Goal: Task Accomplishment & Management: Manage account settings

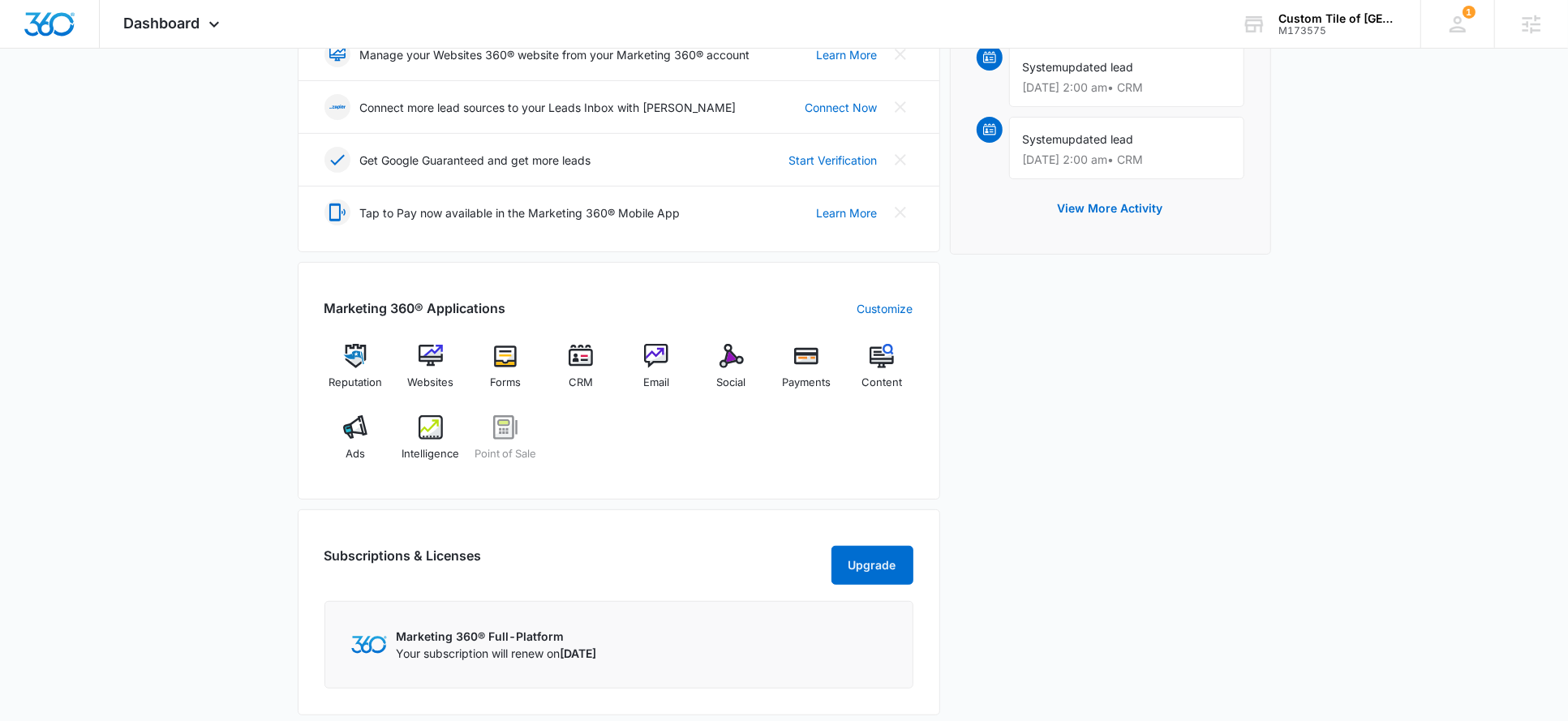
scroll to position [419, 0]
click at [350, 421] on img at bounding box center [355, 425] width 25 height 25
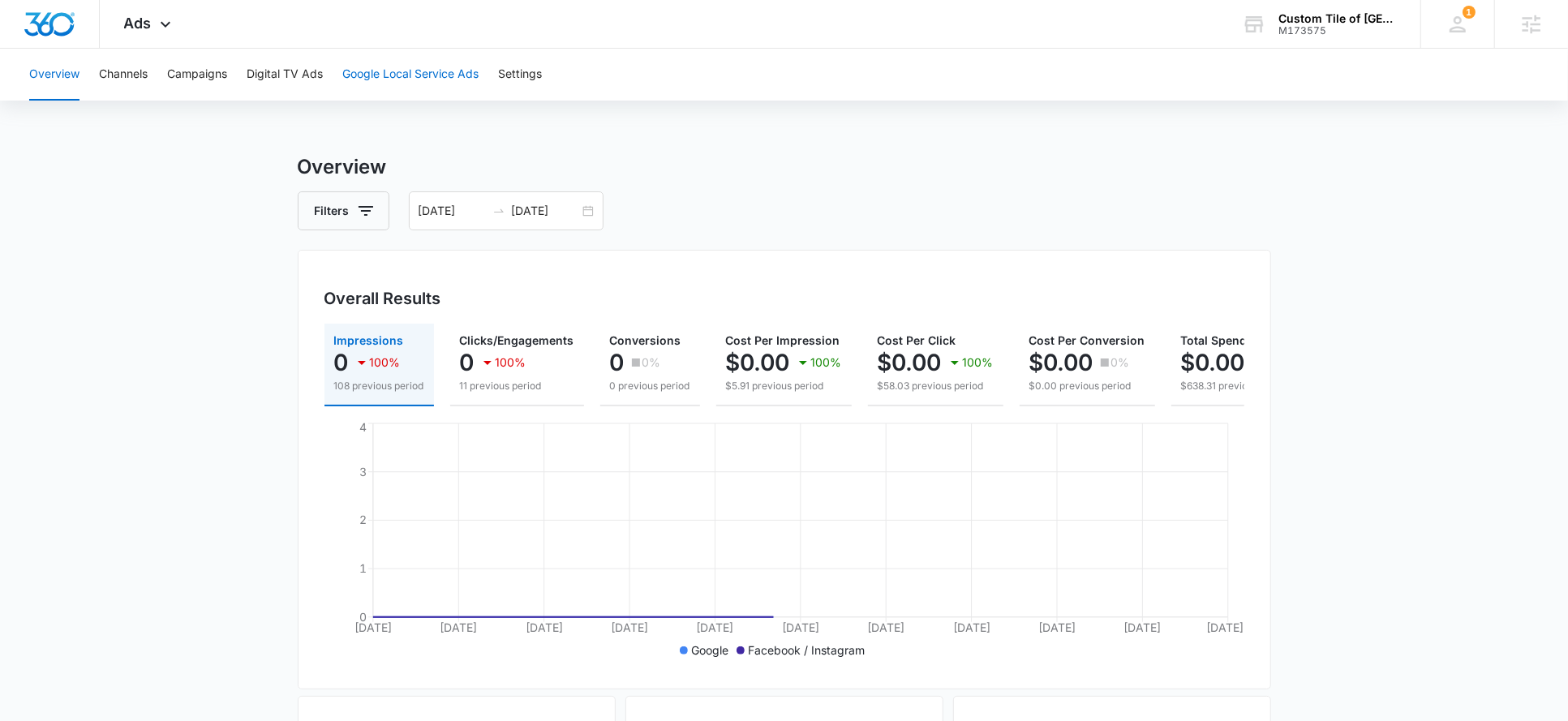
click at [475, 89] on button "Google Local Service Ads" at bounding box center [411, 74] width 136 height 52
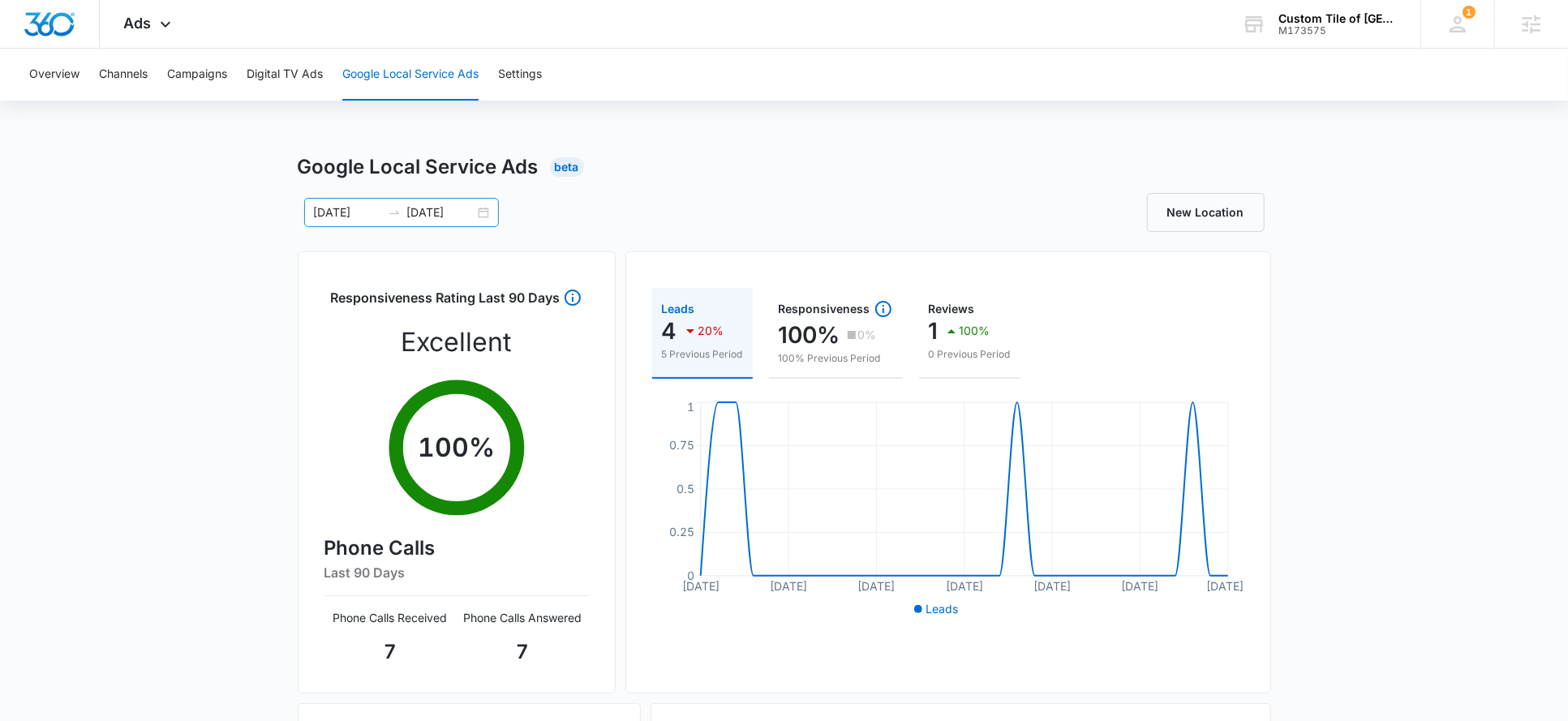
click at [435, 215] on input "[DATE]" at bounding box center [440, 212] width 67 height 18
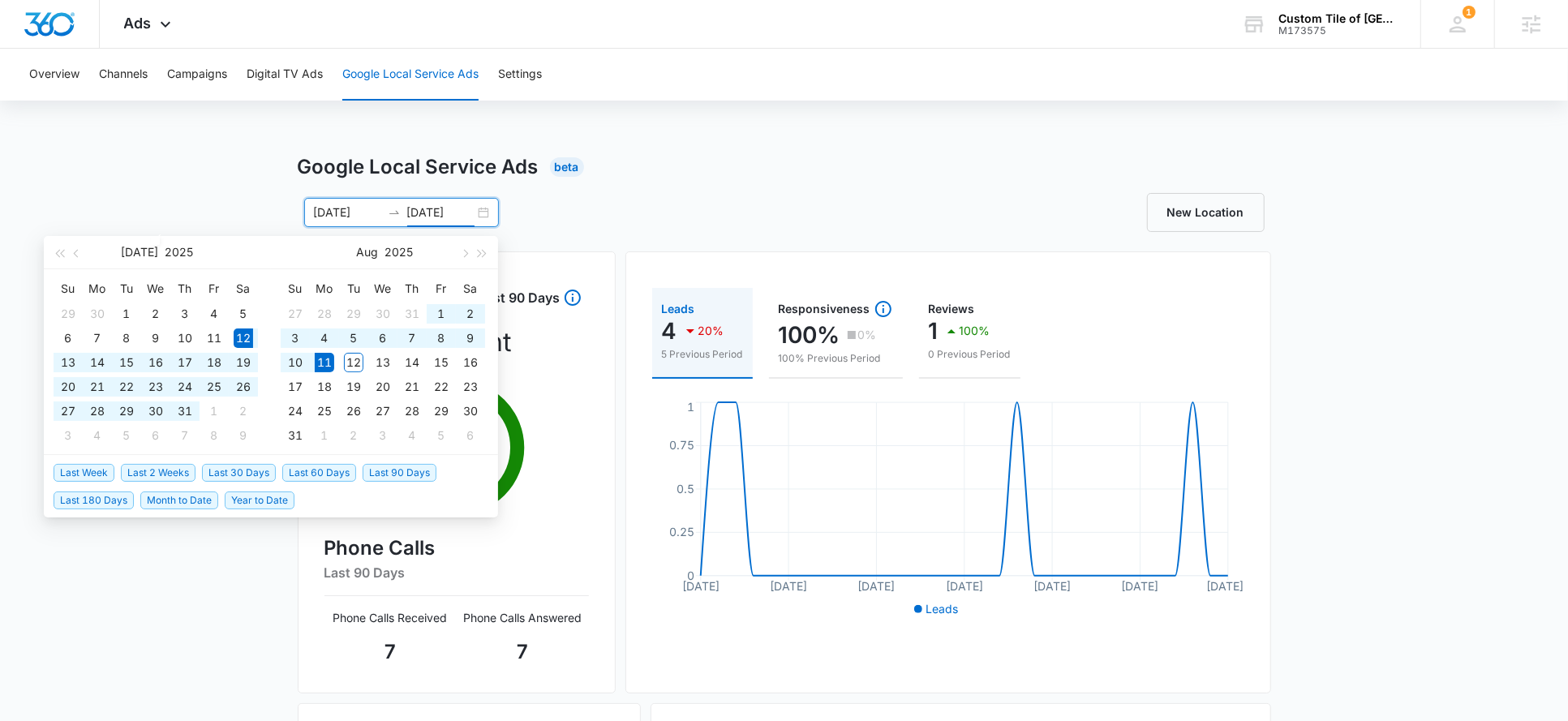
click at [348, 212] on input "[DATE]" at bounding box center [347, 212] width 67 height 18
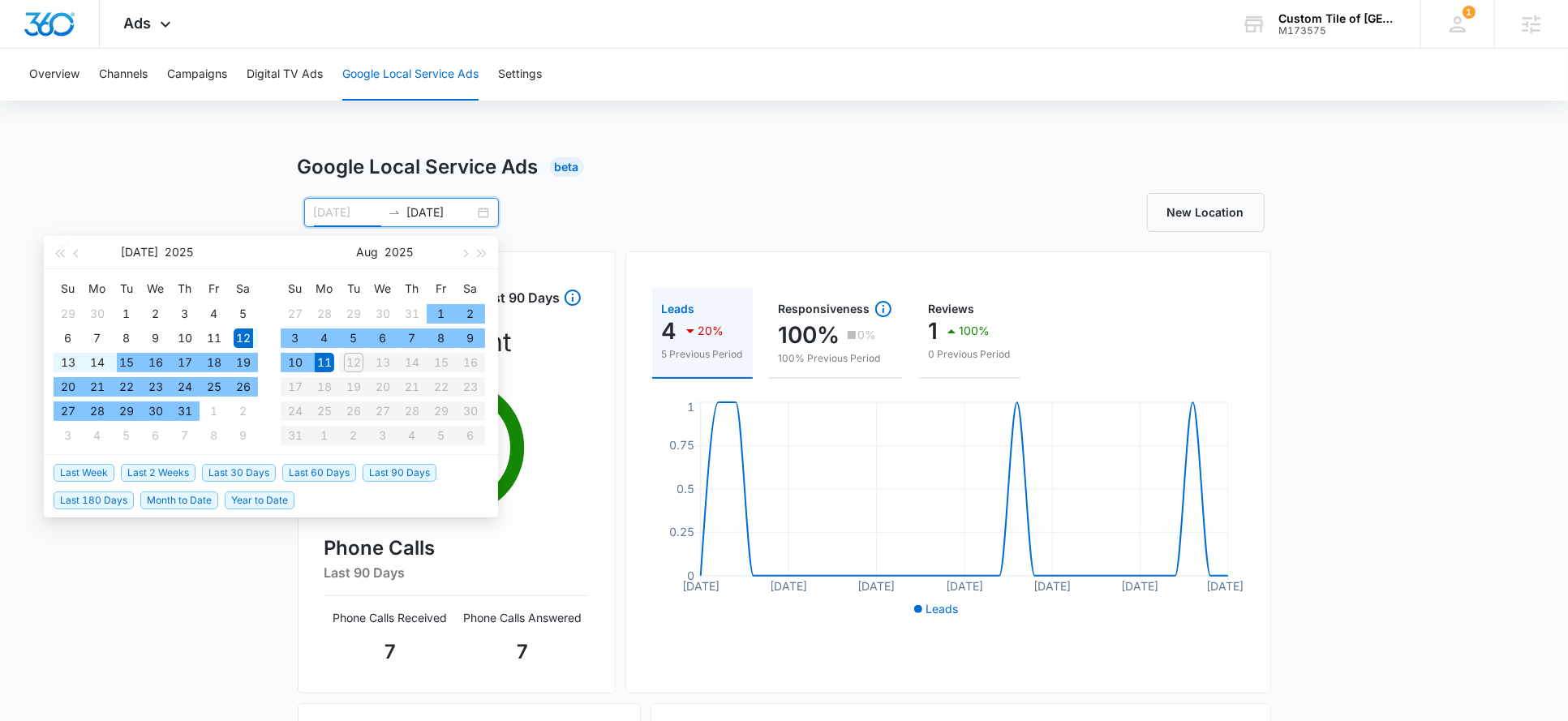
type input "[DATE]"
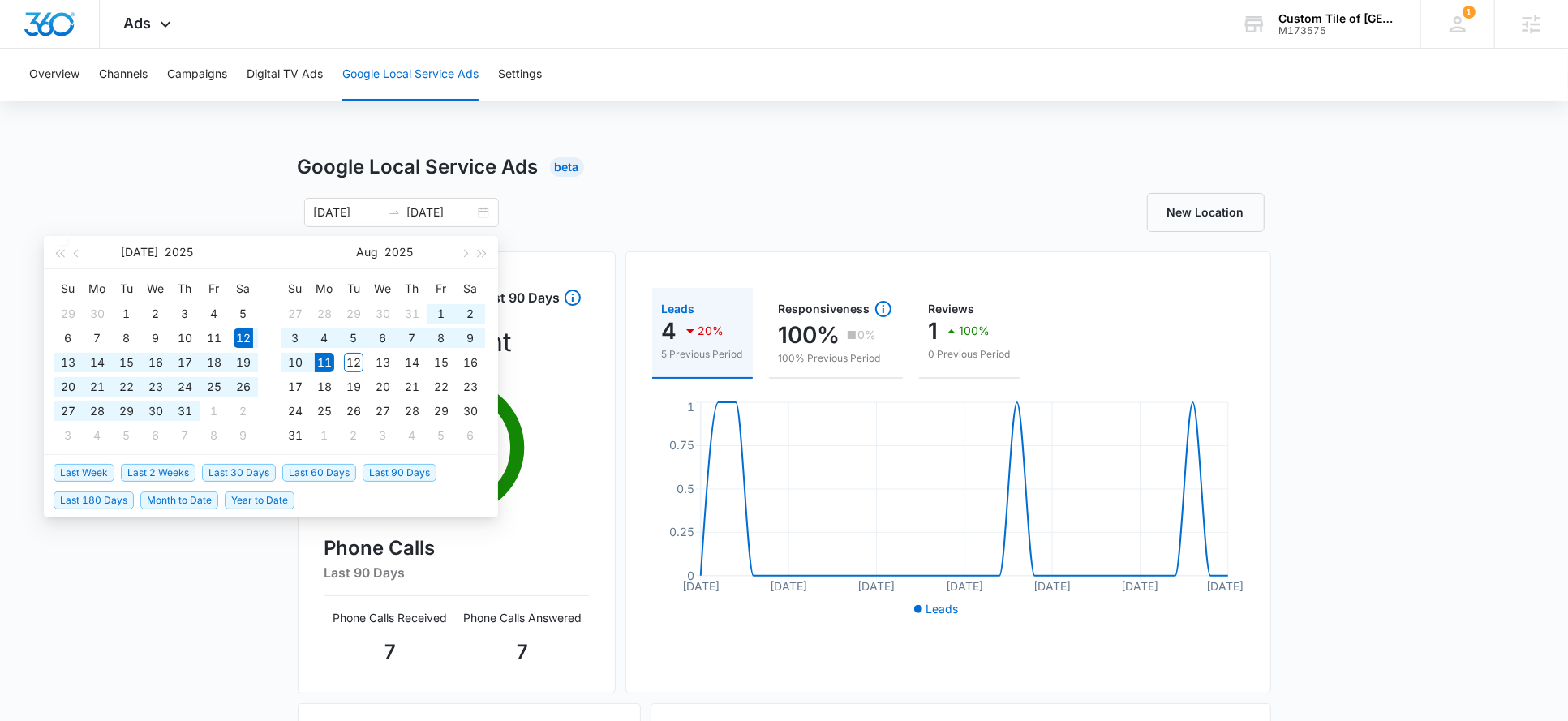
click at [89, 218] on div "Google Local Service Ads Beta 07/12/2025 08/11/2025 Jul 2025 Su Mo Tu We Th Fr …" at bounding box center [784, 575] width 1568 height 844
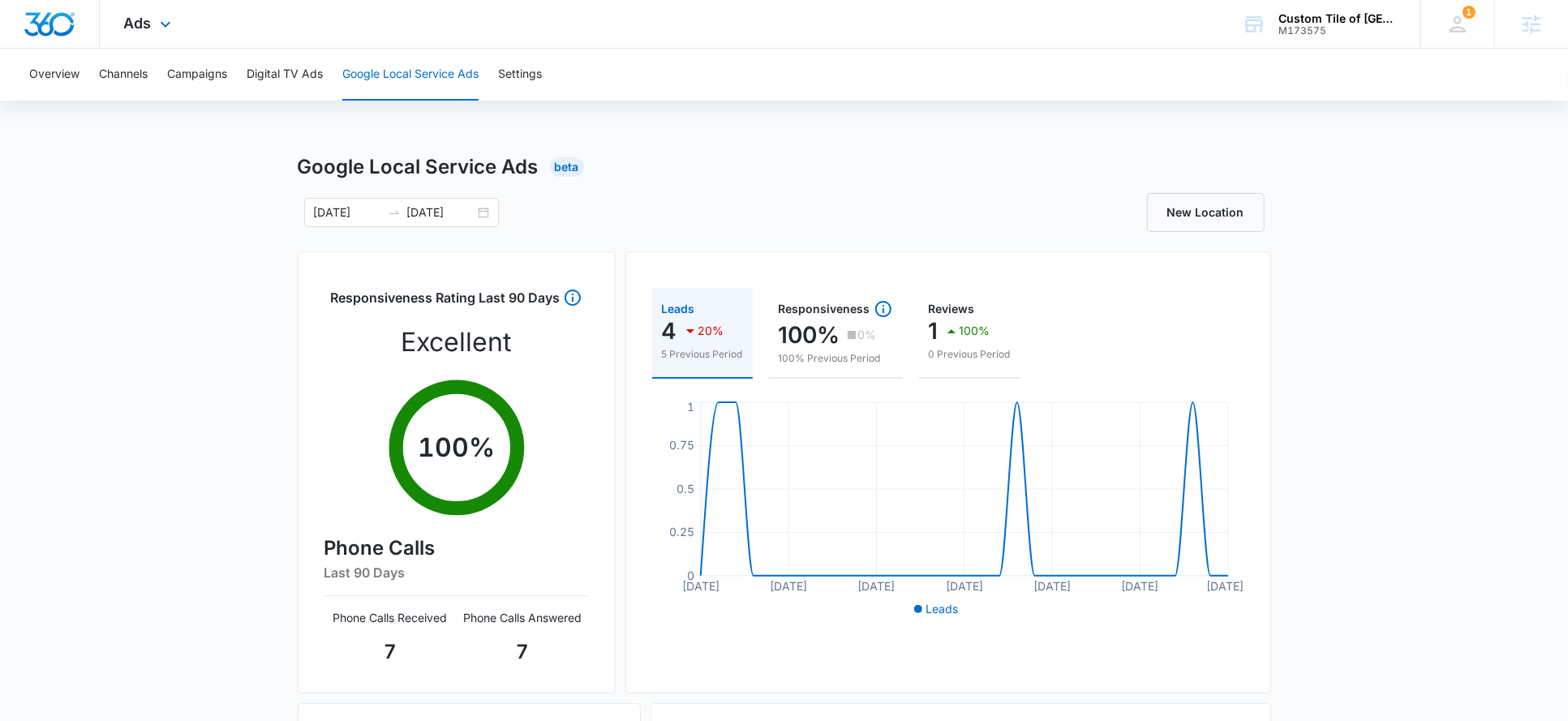
click at [119, 20] on div "Ads Apps Reputation Websites Forms CRM Email Social Payments POS Content Ads In…" at bounding box center [149, 24] width 100 height 48
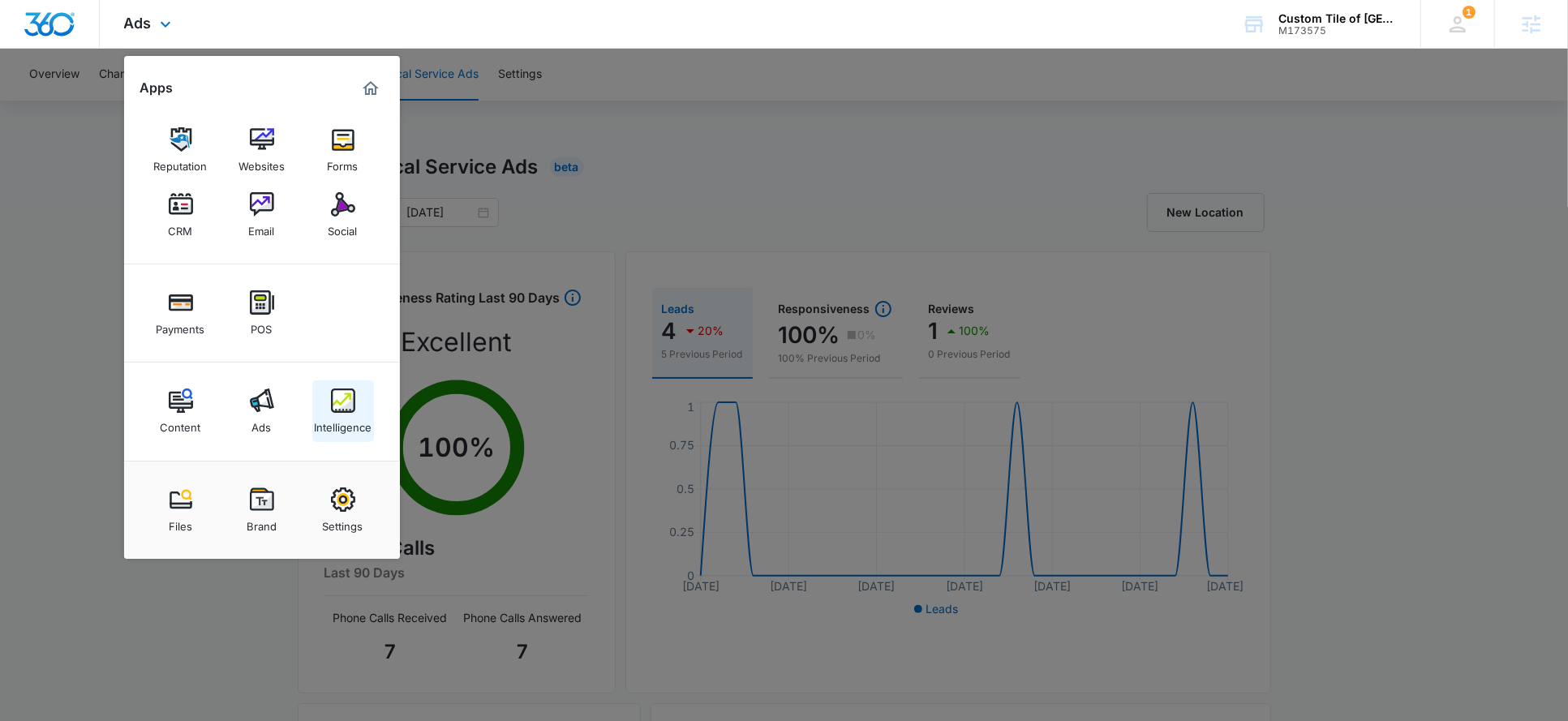
click at [342, 407] on img at bounding box center [343, 400] width 25 height 25
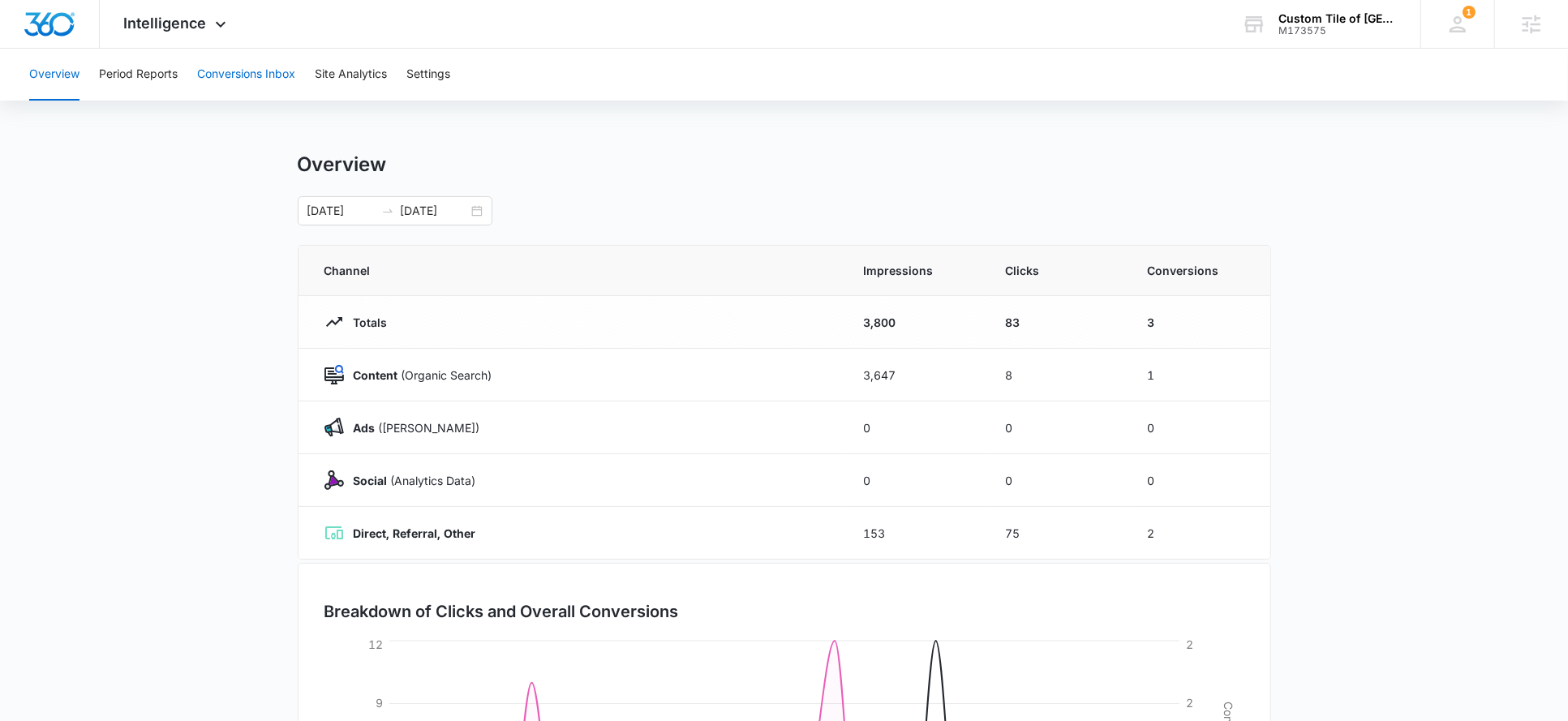
click at [258, 90] on button "Conversions Inbox" at bounding box center [245, 74] width 98 height 52
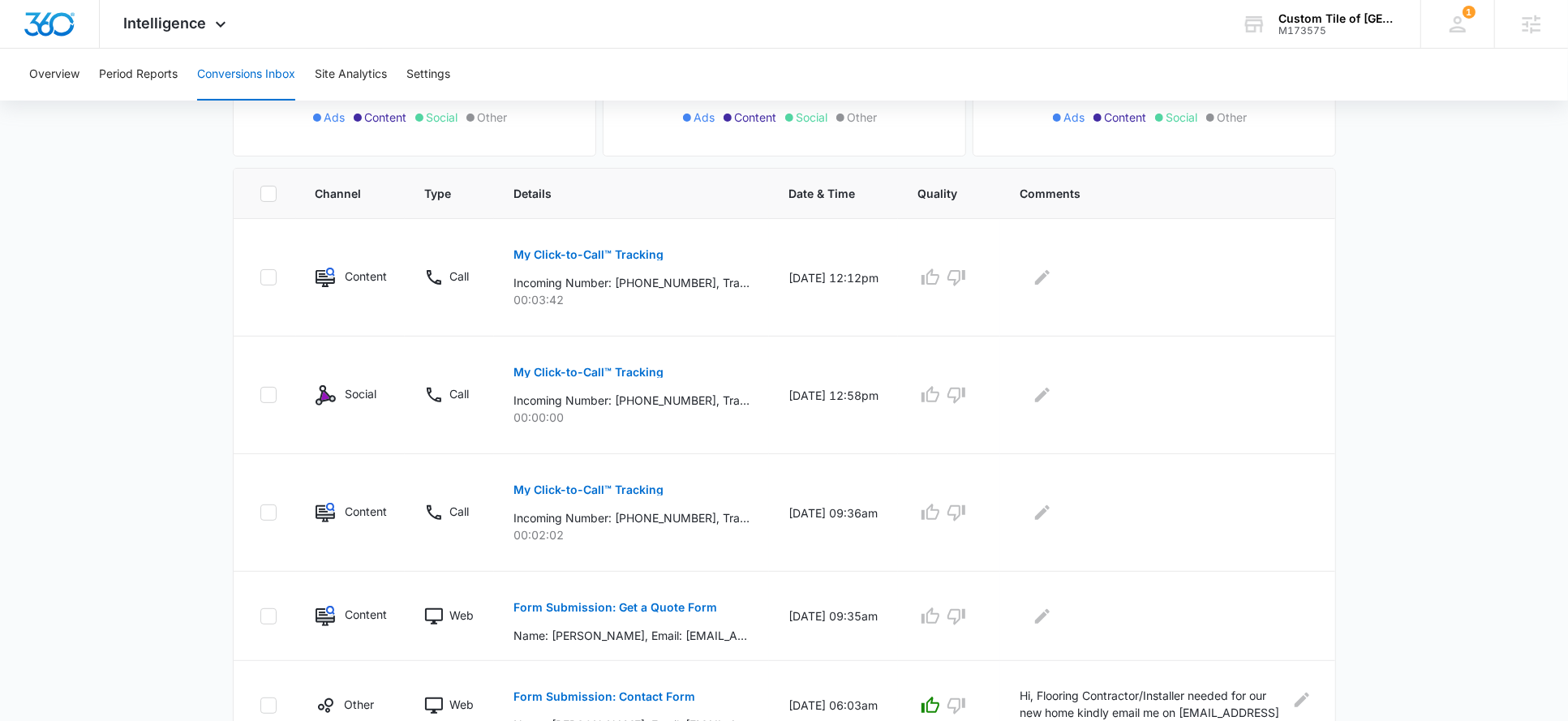
scroll to position [355, 0]
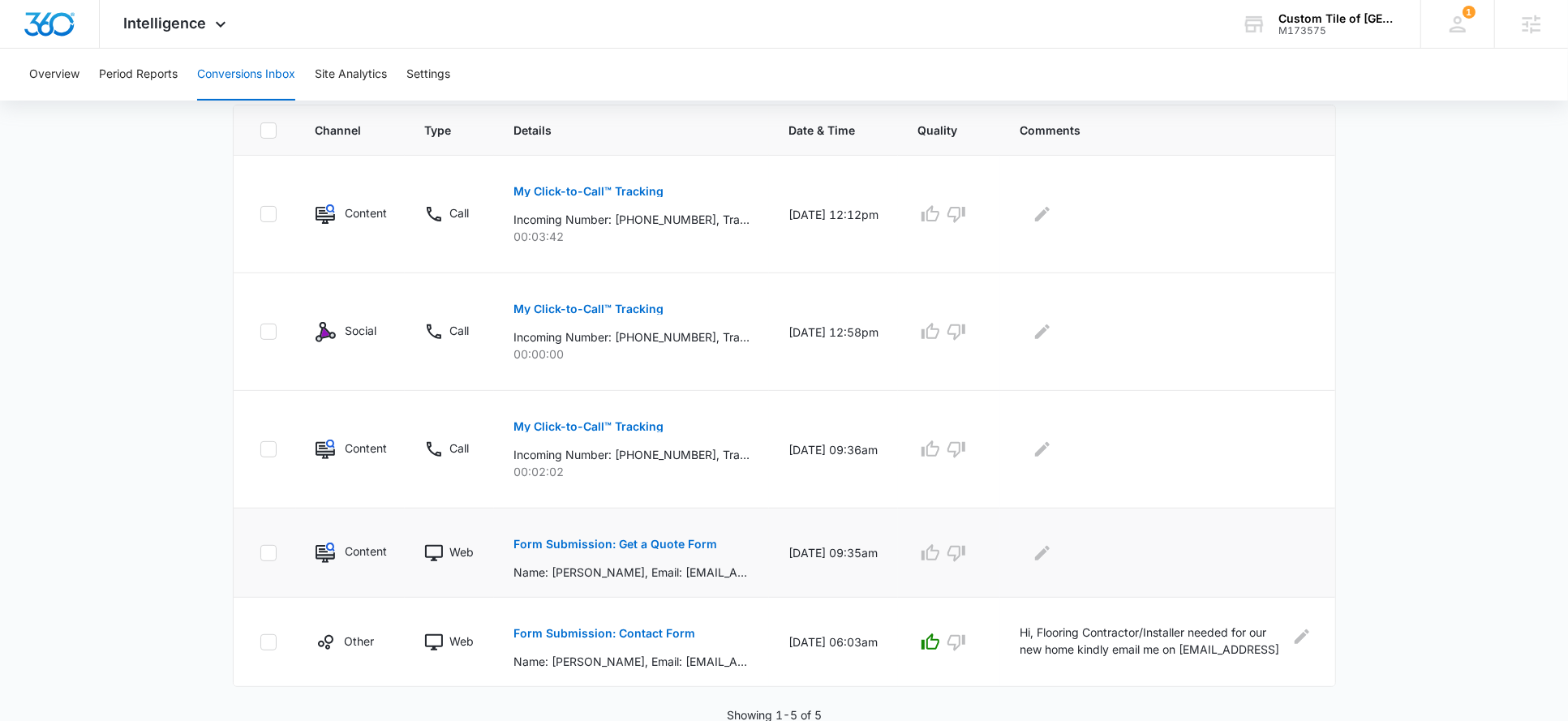
click at [597, 552] on button "Form Submission: Get a Quote Form" at bounding box center [615, 544] width 204 height 39
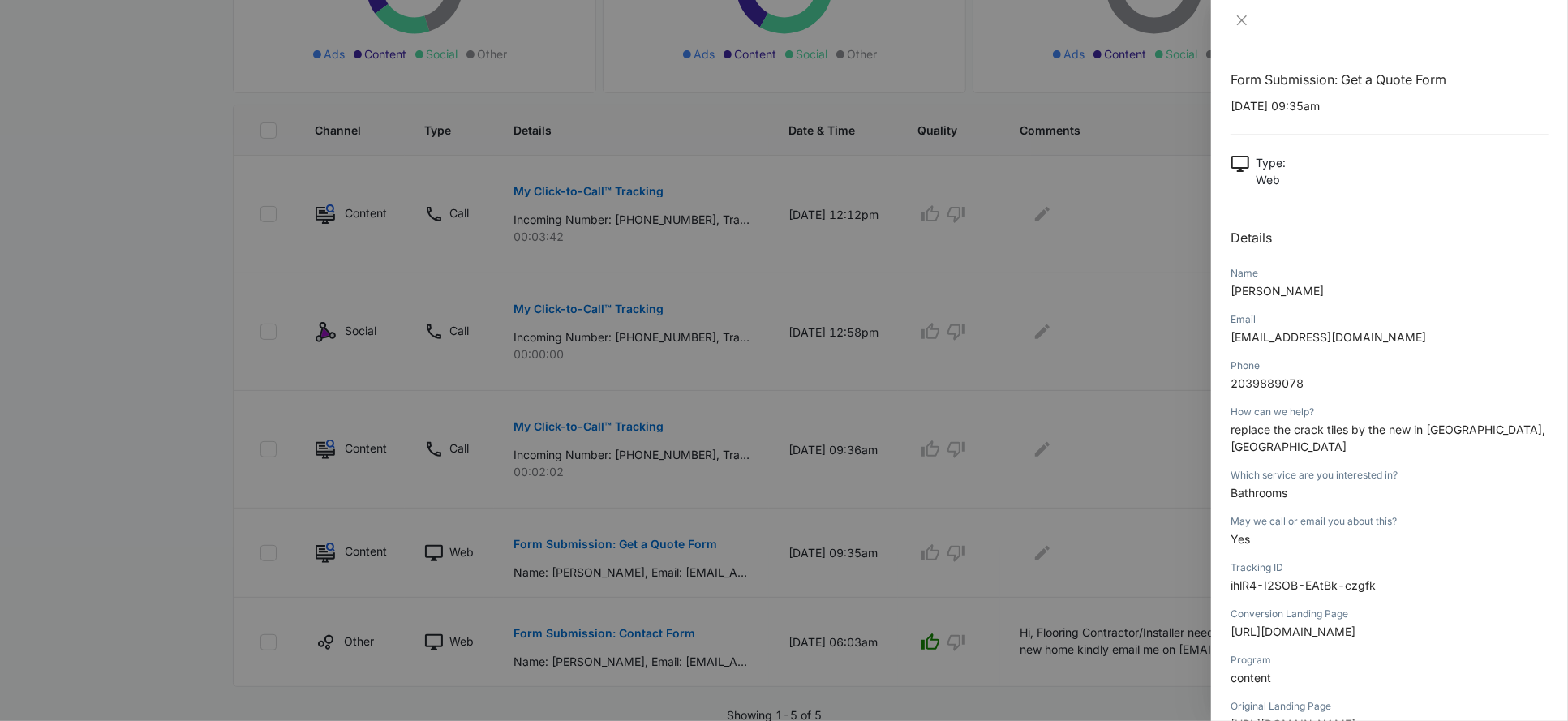
click at [1327, 431] on span "replace the crack tiles by the new in Atlanta, GA 30349" at bounding box center [1388, 438] width 315 height 31
copy span "replace the crack tiles by the new in Atlanta, GA 30349"
click at [1063, 504] on div at bounding box center [784, 360] width 1568 height 721
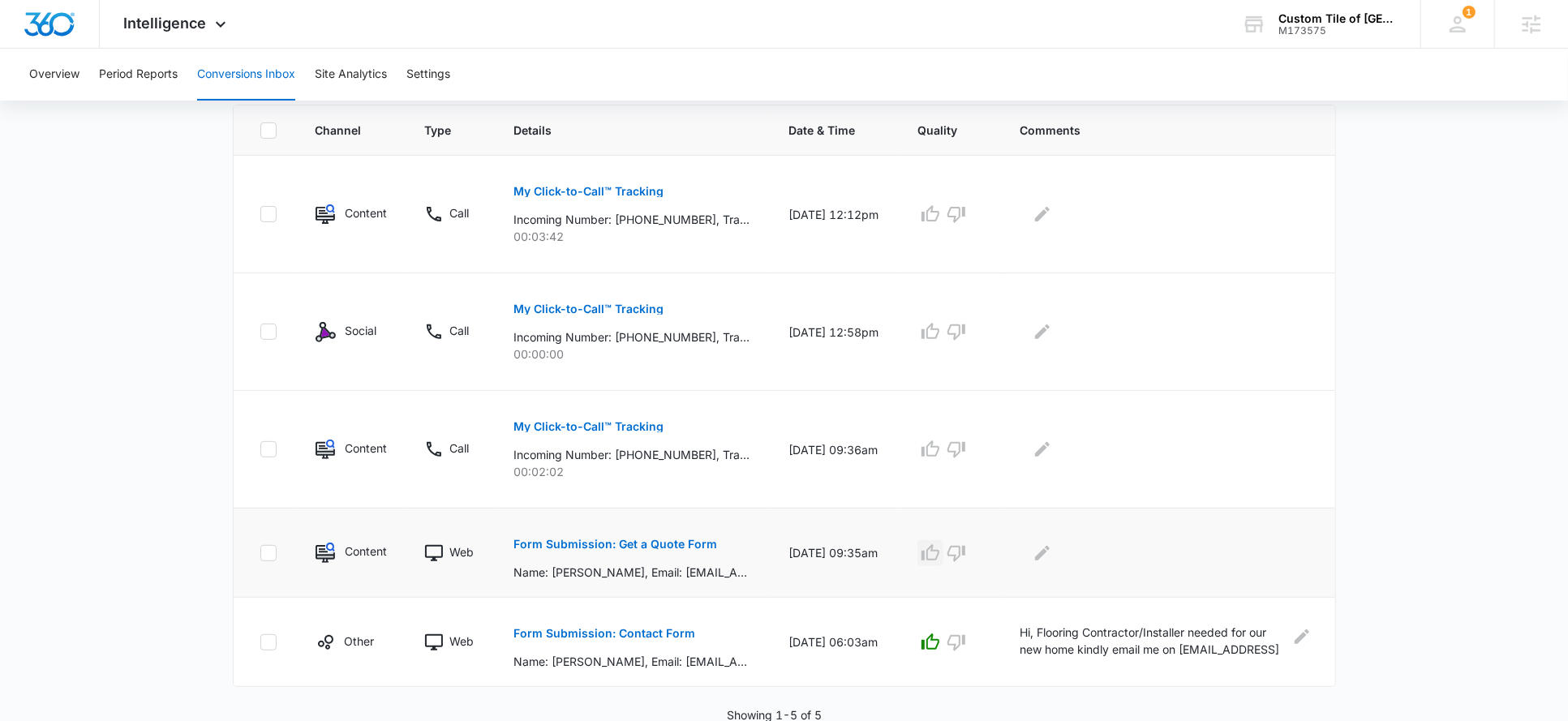
click at [933, 552] on icon "button" at bounding box center [930, 552] width 20 height 20
click at [1048, 548] on icon "Edit Comments" at bounding box center [1042, 552] width 20 height 20
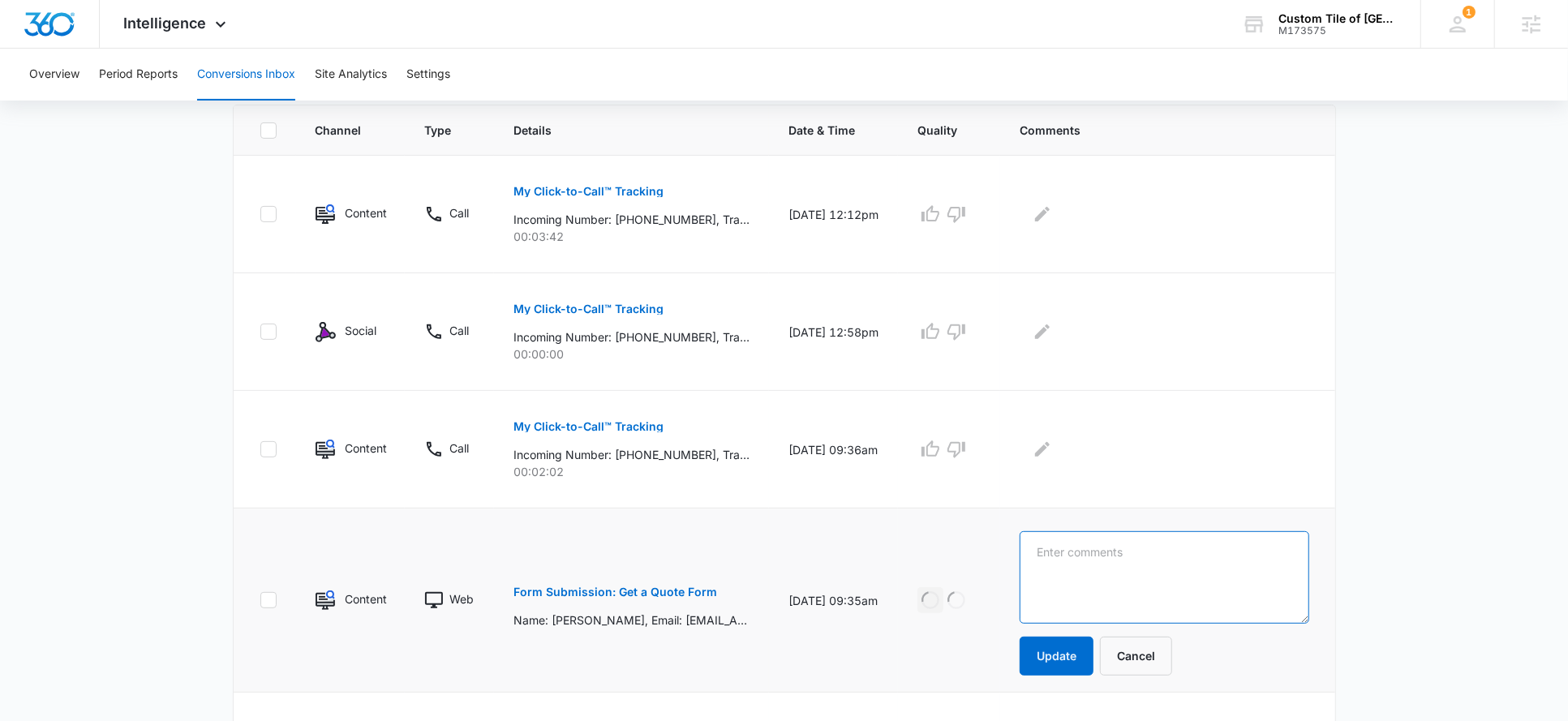
click at [1048, 548] on textarea at bounding box center [1163, 577] width 289 height 93
paste textarea "replace the crack tiles by the new in Atlanta, GA 30349"
type textarea "replace the crack tiles by the new in Atlanta, GA 30349"
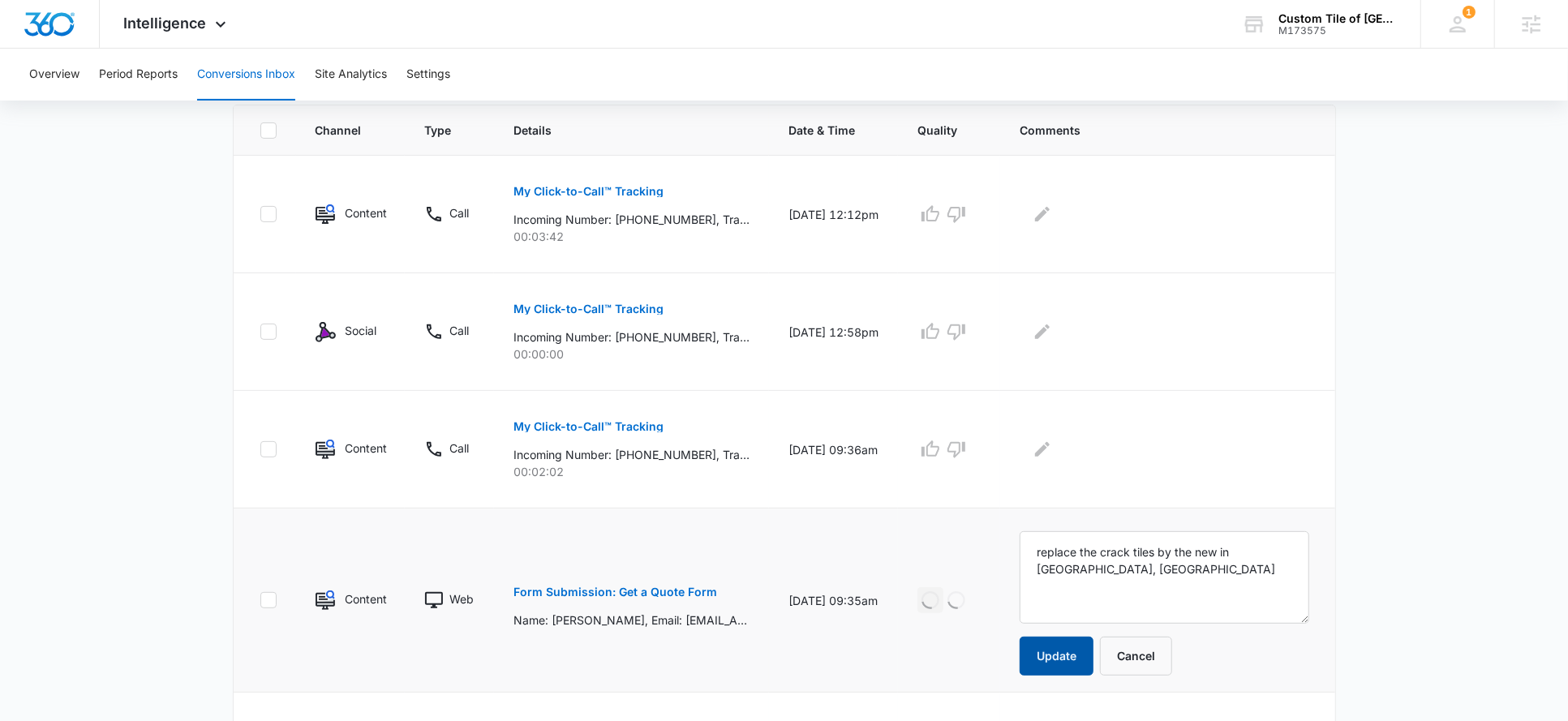
click at [1042, 645] on button "Update" at bounding box center [1056, 656] width 74 height 39
click at [969, 328] on button "button" at bounding box center [956, 331] width 26 height 26
click at [548, 429] on p "My Click-to-Call™ Tracking" at bounding box center [589, 426] width 150 height 11
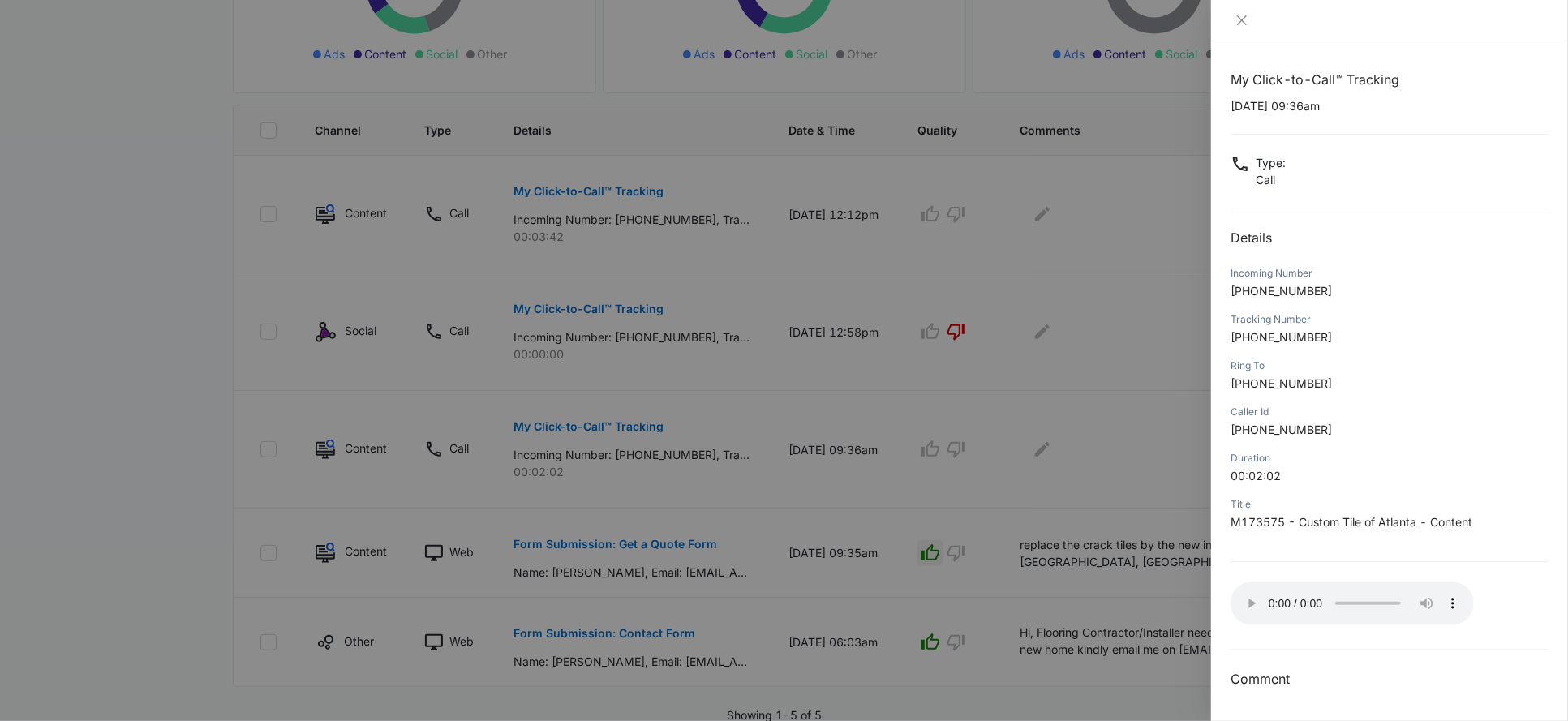
click at [1065, 501] on div at bounding box center [784, 360] width 1568 height 721
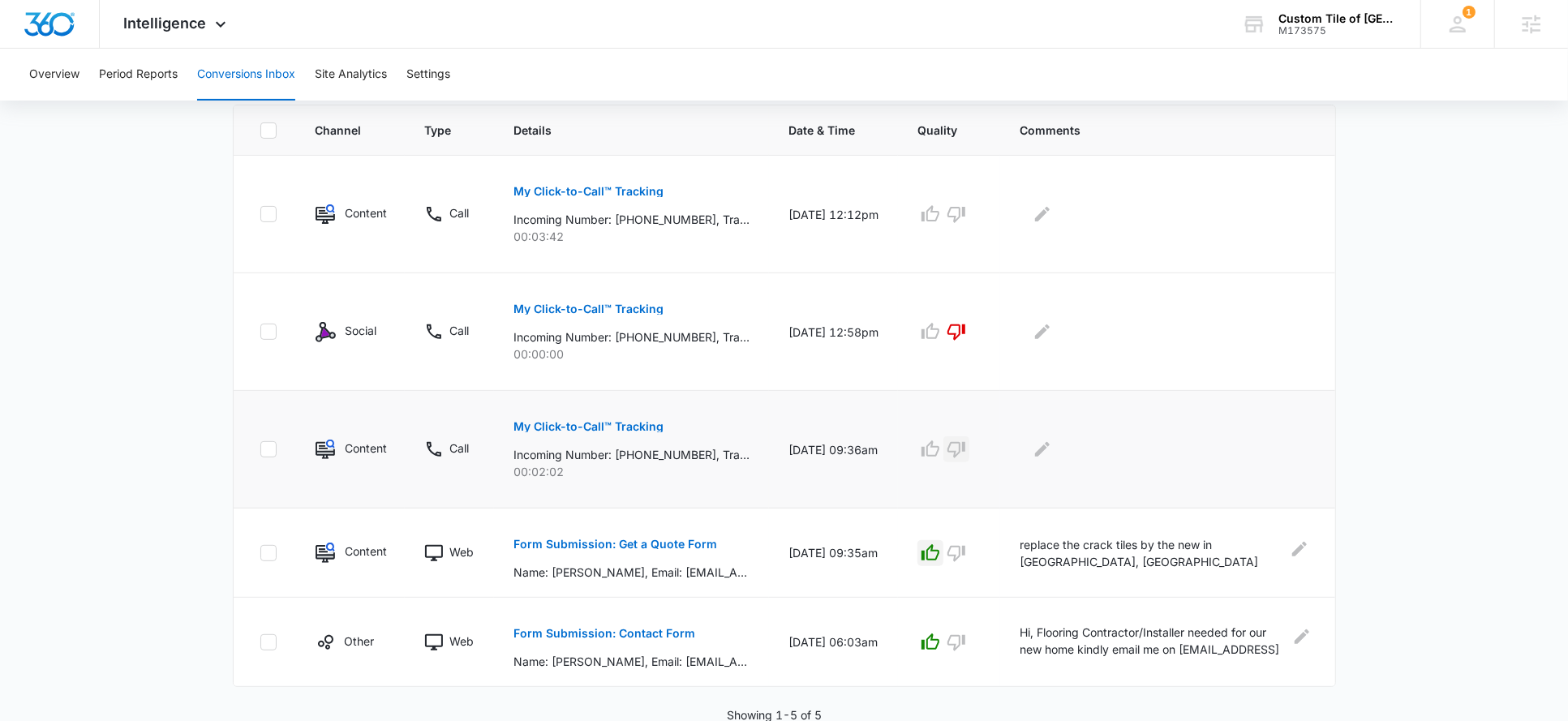
click at [960, 446] on icon "button" at bounding box center [956, 449] width 20 height 20
click at [1046, 446] on icon "Edit Comments" at bounding box center [1042, 449] width 14 height 14
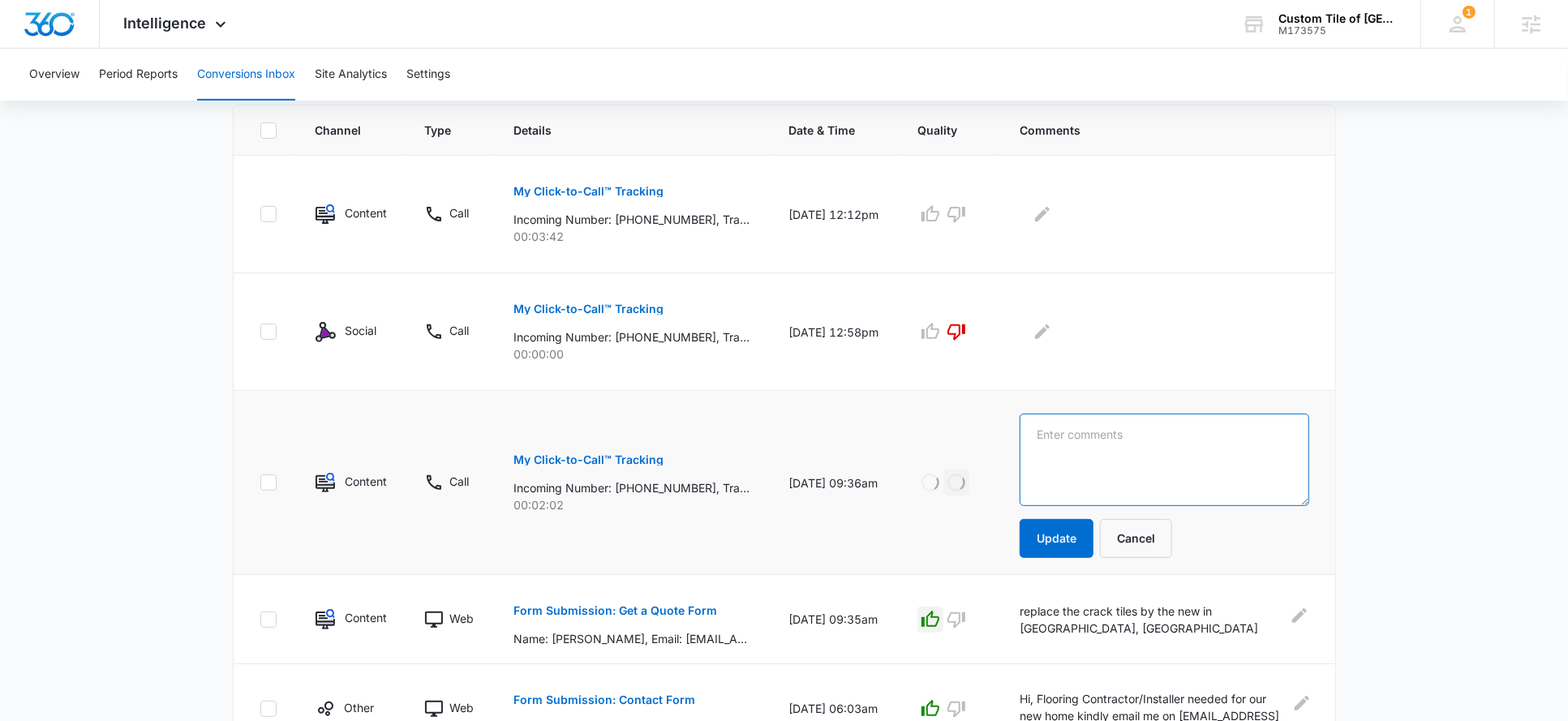
click at [1046, 446] on textarea at bounding box center [1163, 460] width 289 height 93
type textarea "blank vm"
click at [1054, 533] on button "Update" at bounding box center [1056, 539] width 74 height 39
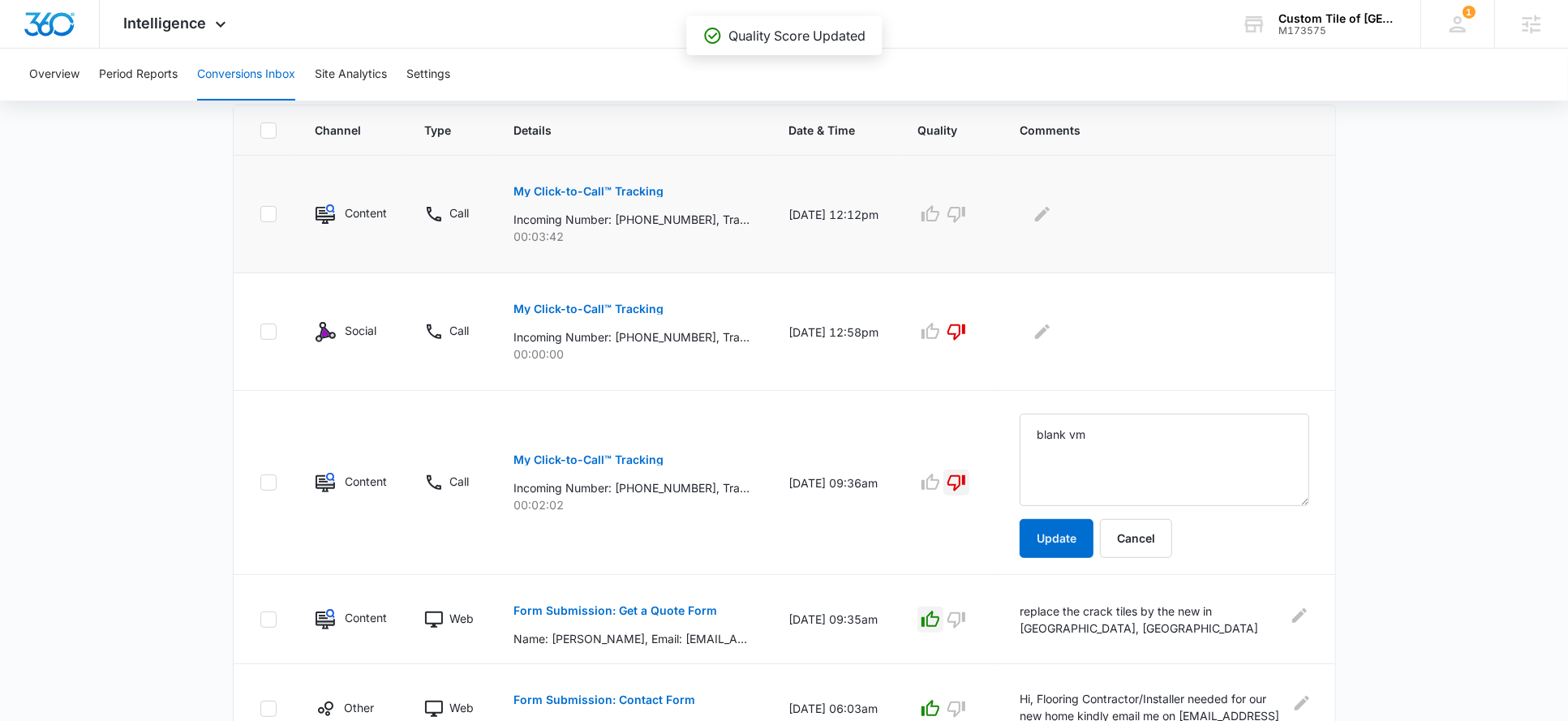
click at [646, 186] on p "My Click-to-Call™ Tracking" at bounding box center [589, 191] width 150 height 11
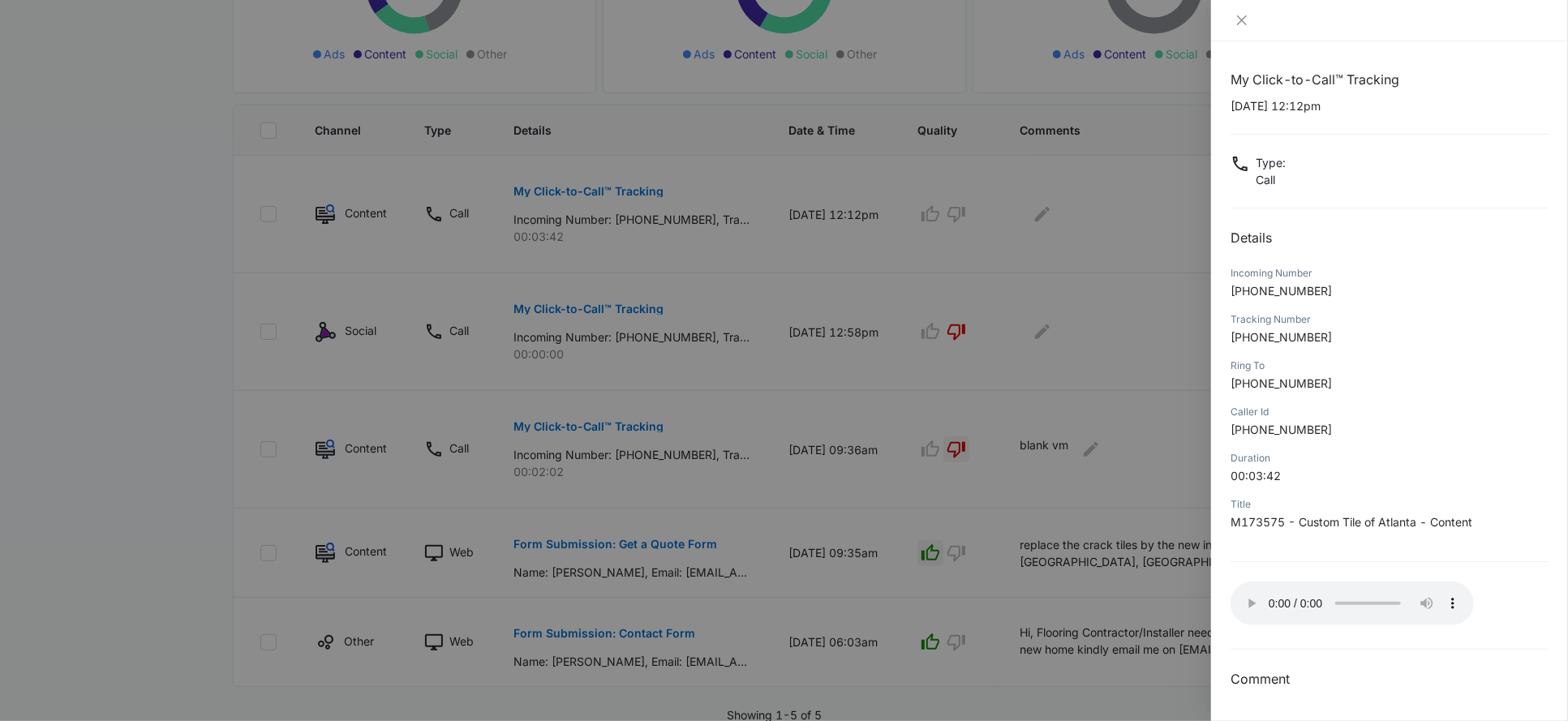
click at [999, 214] on div at bounding box center [784, 360] width 1568 height 721
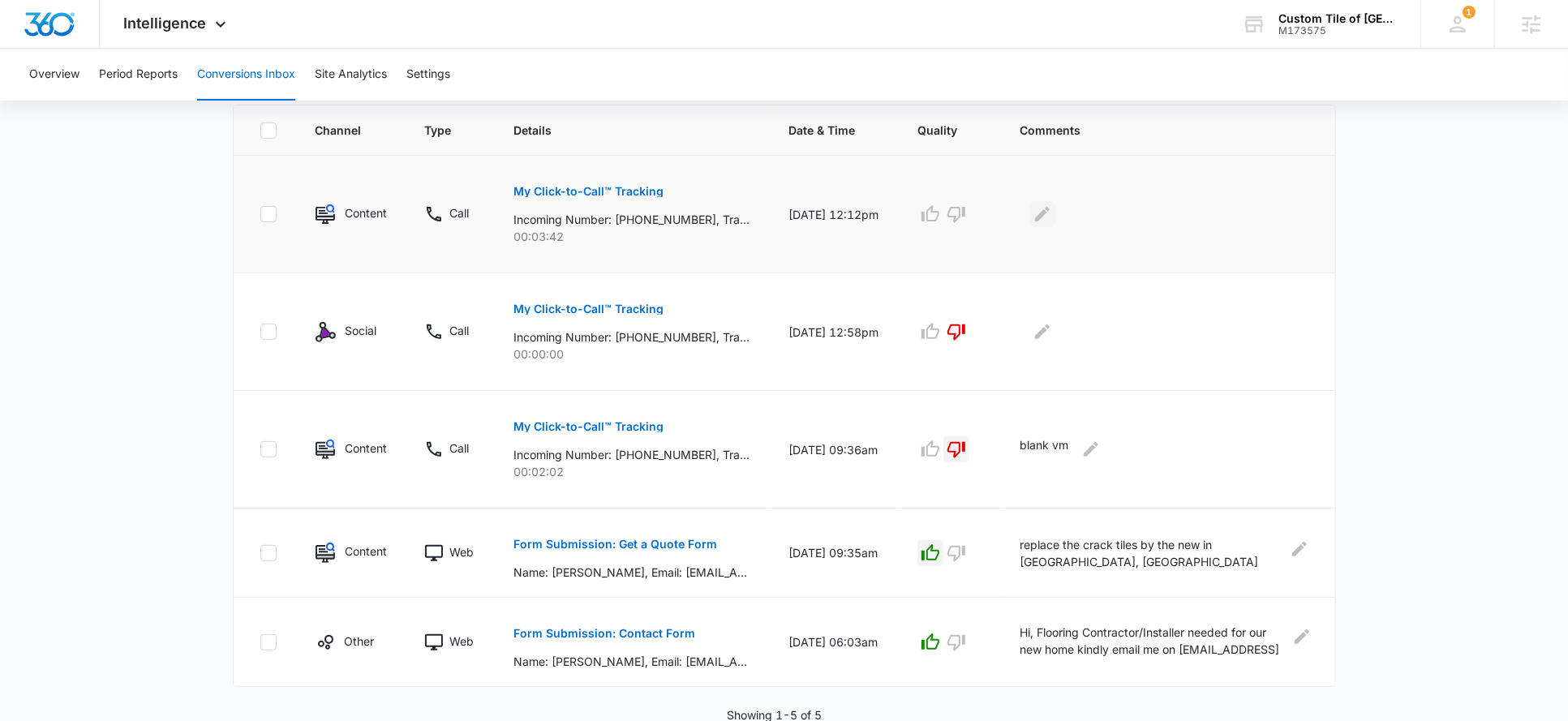
click at [1034, 216] on icon "Edit Comments" at bounding box center [1042, 214] width 20 height 20
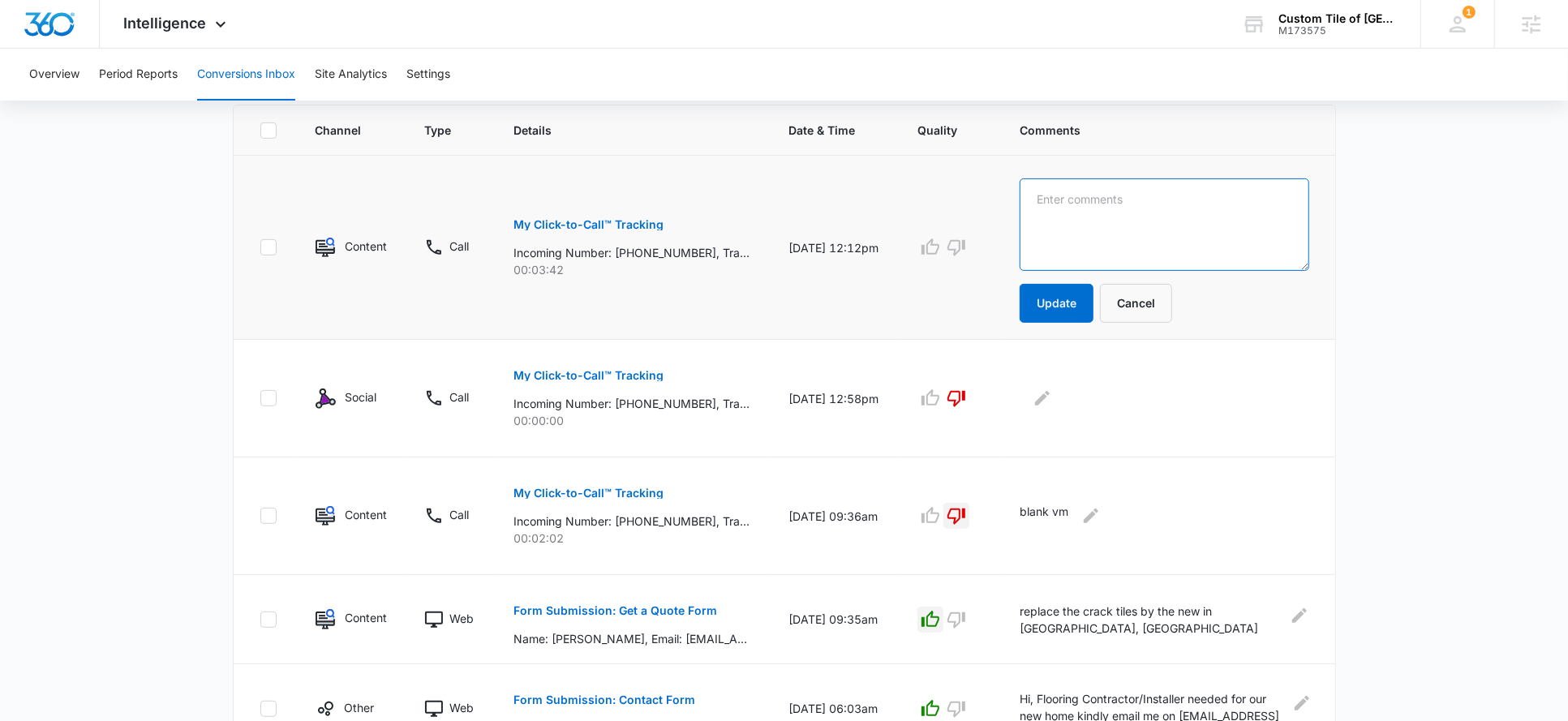
click at [1059, 216] on textarea at bounding box center [1163, 225] width 289 height 93
type textarea "potential shower pan job"
click at [928, 250] on icon "button" at bounding box center [930, 247] width 20 height 20
click at [1051, 302] on button "Update" at bounding box center [1056, 303] width 74 height 39
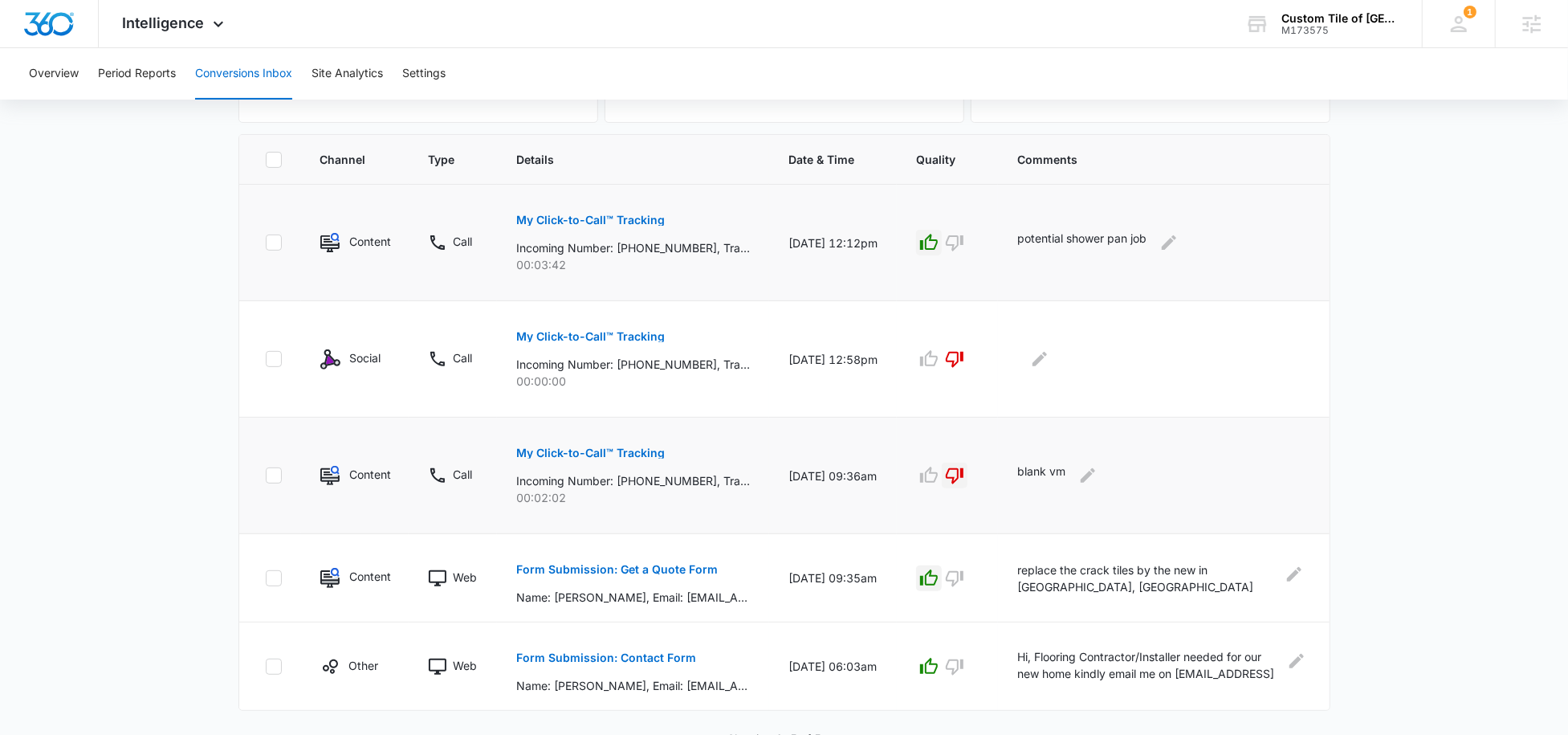
scroll to position [330, 0]
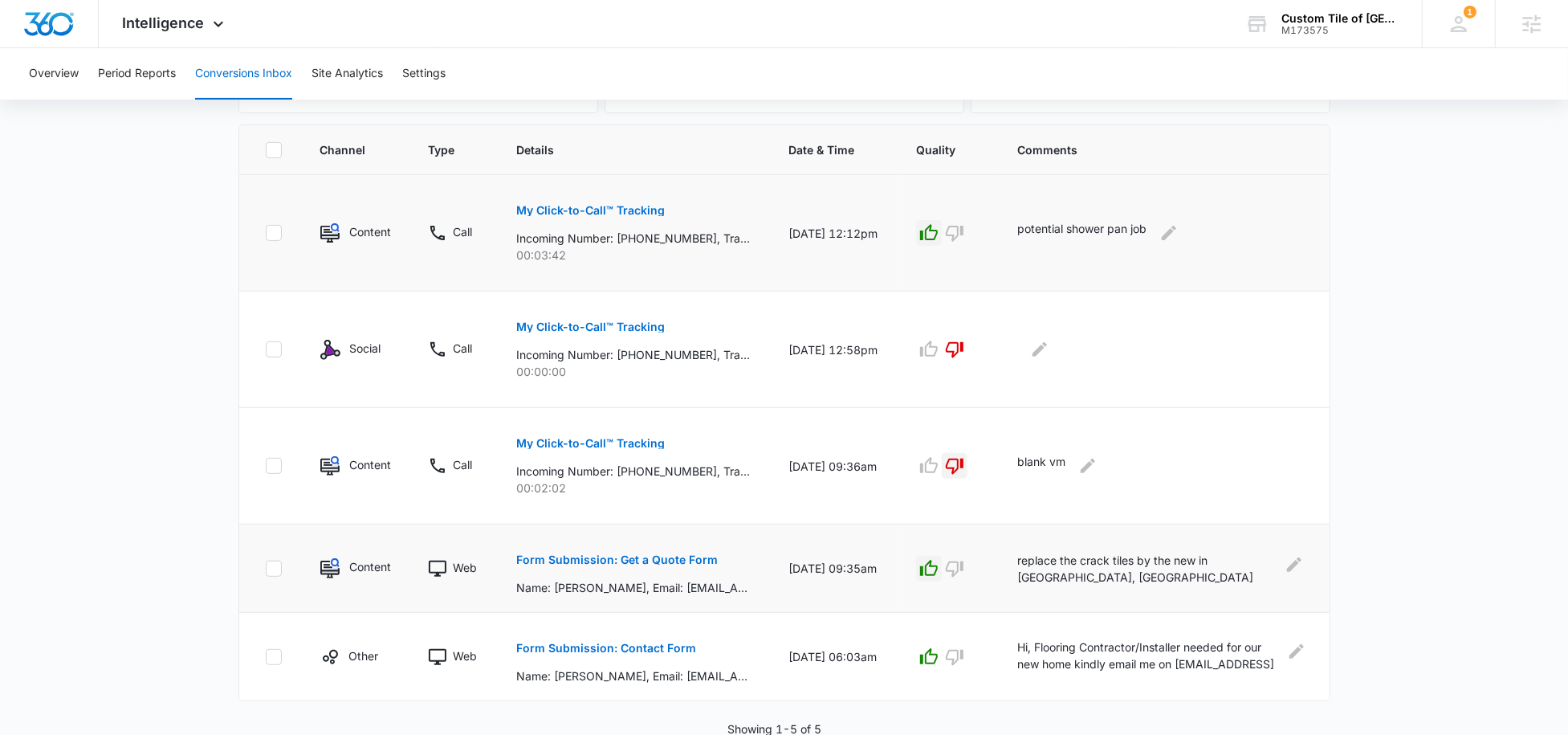
click at [559, 554] on p "Form Submission: Get a Quote Form" at bounding box center [616, 559] width 201 height 11
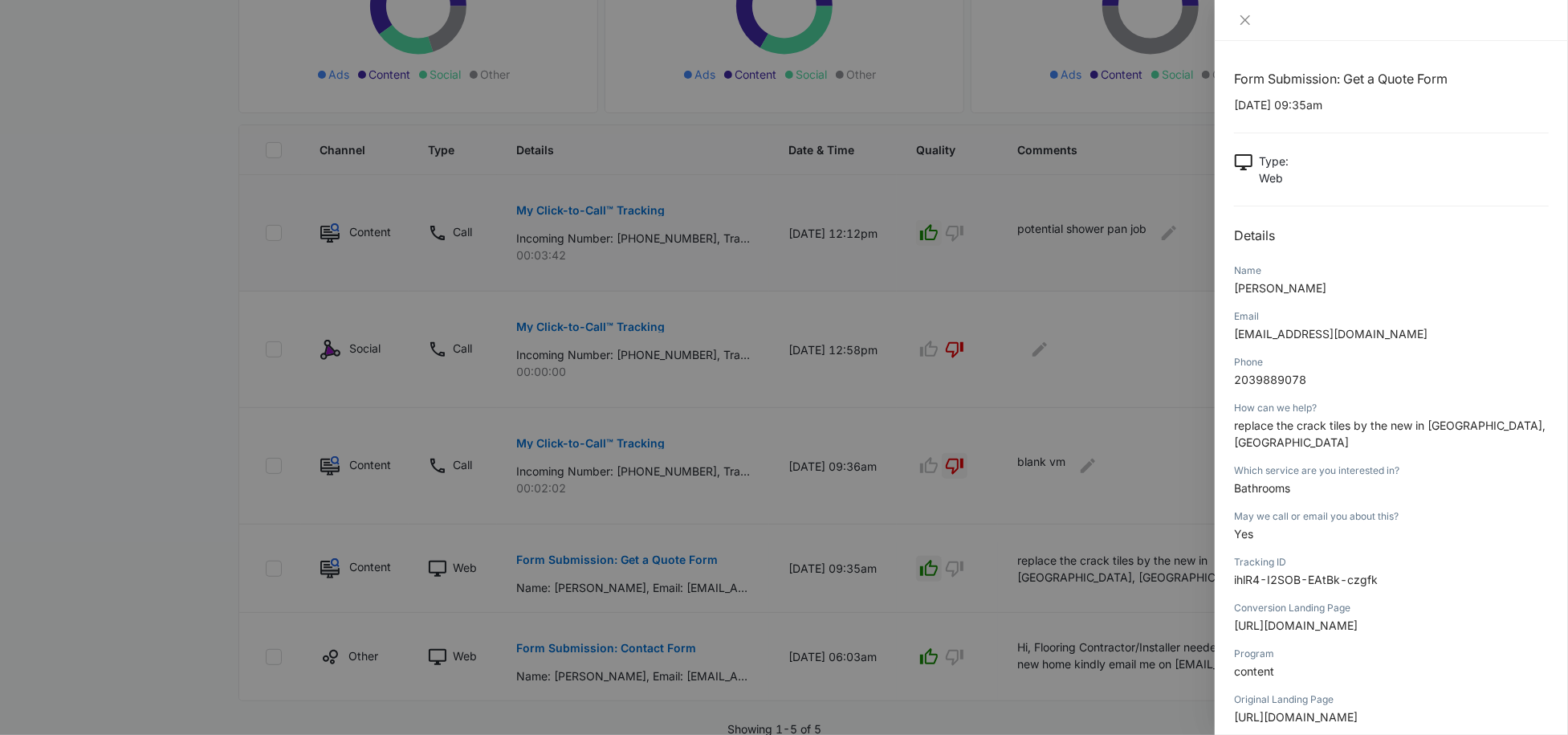
click at [1085, 606] on div at bounding box center [784, 368] width 1568 height 735
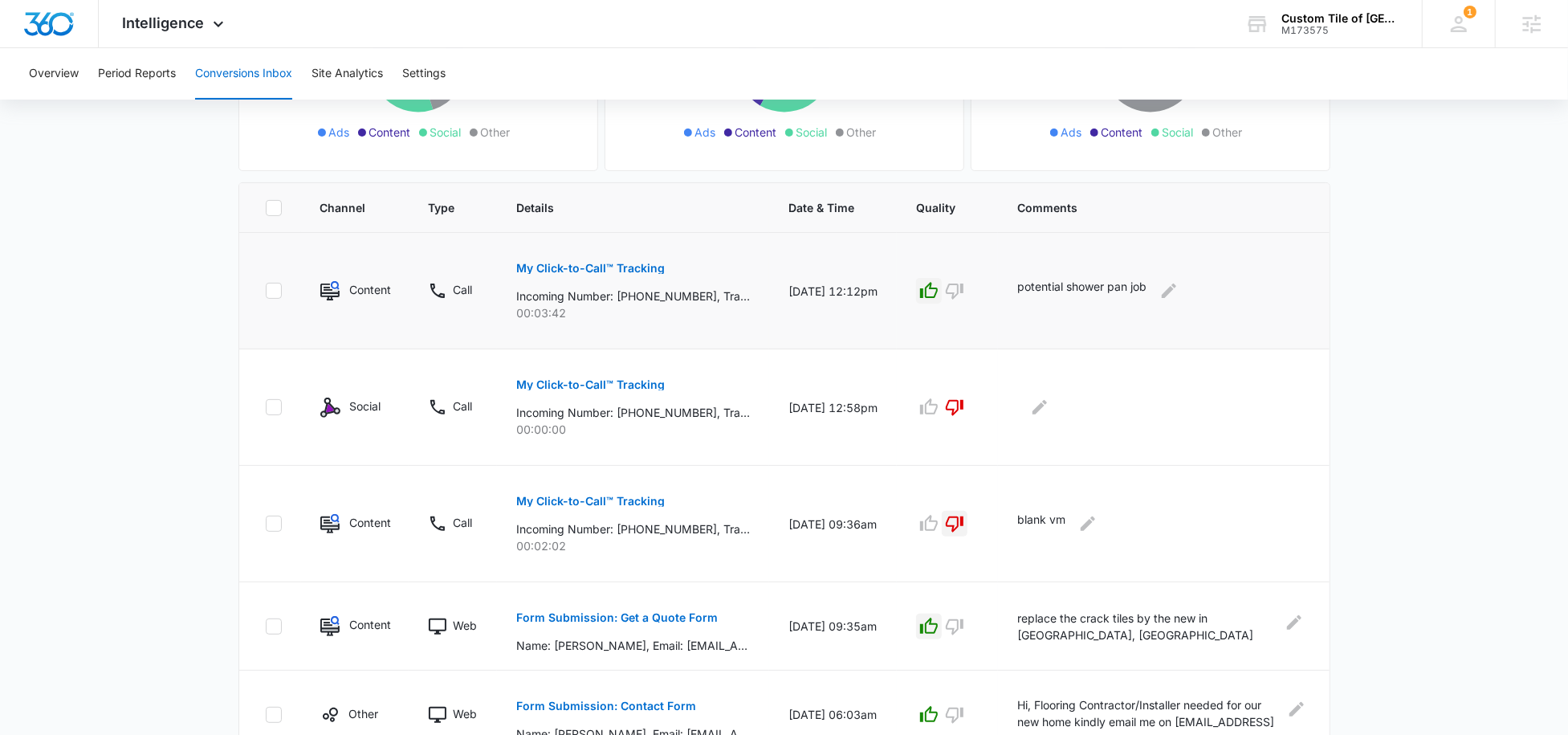
scroll to position [259, 0]
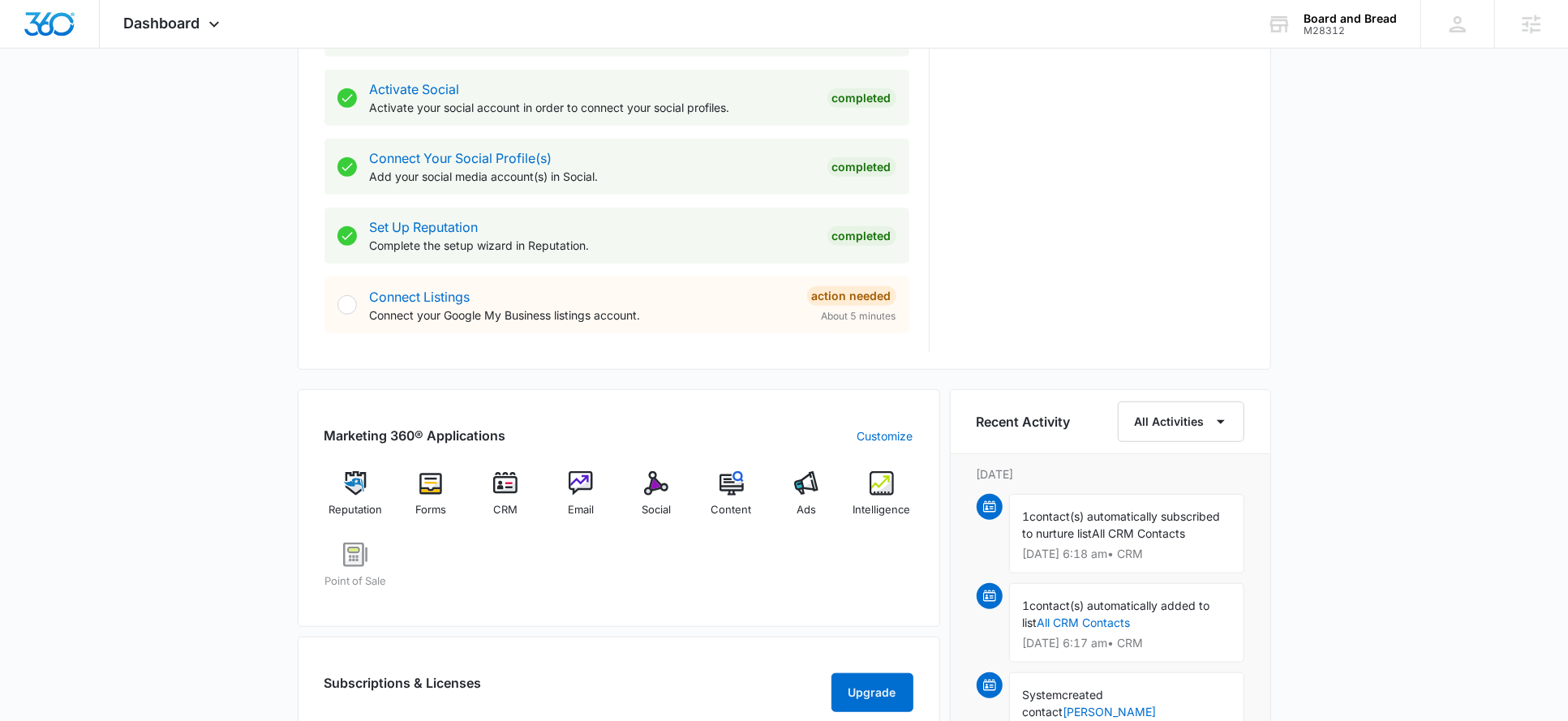
scroll to position [694, 0]
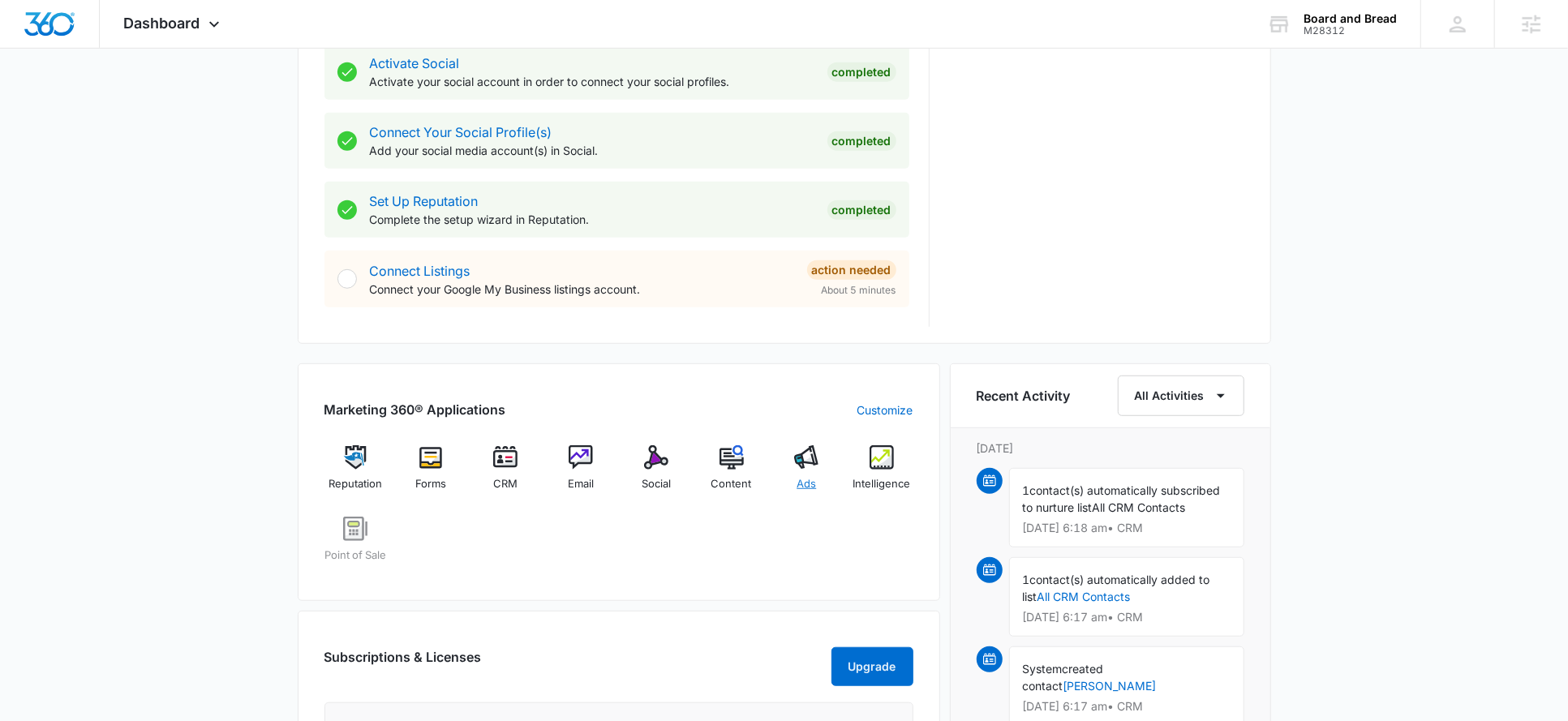
click at [803, 466] on img at bounding box center [806, 457] width 25 height 25
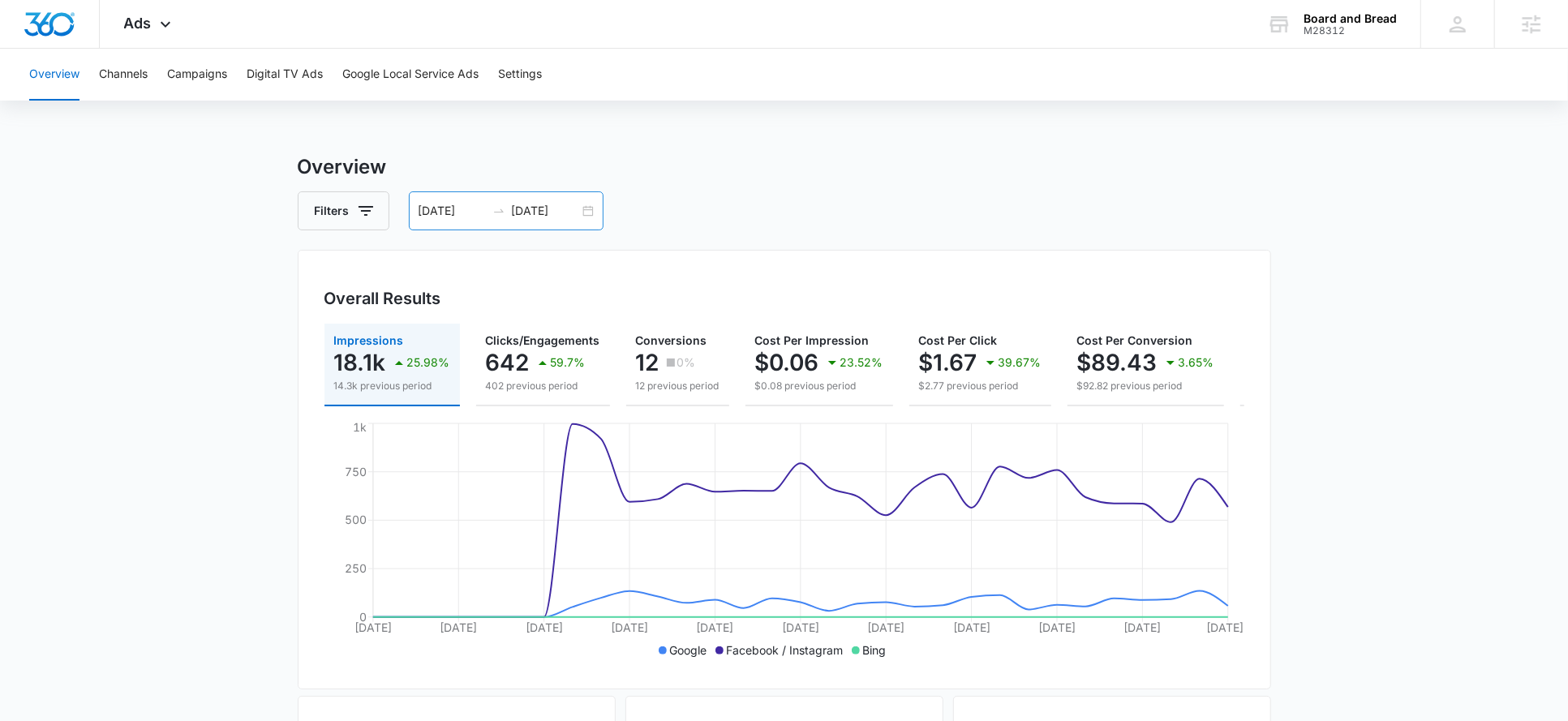
click at [445, 201] on div "07/12/2025 08/11/2025" at bounding box center [506, 211] width 195 height 39
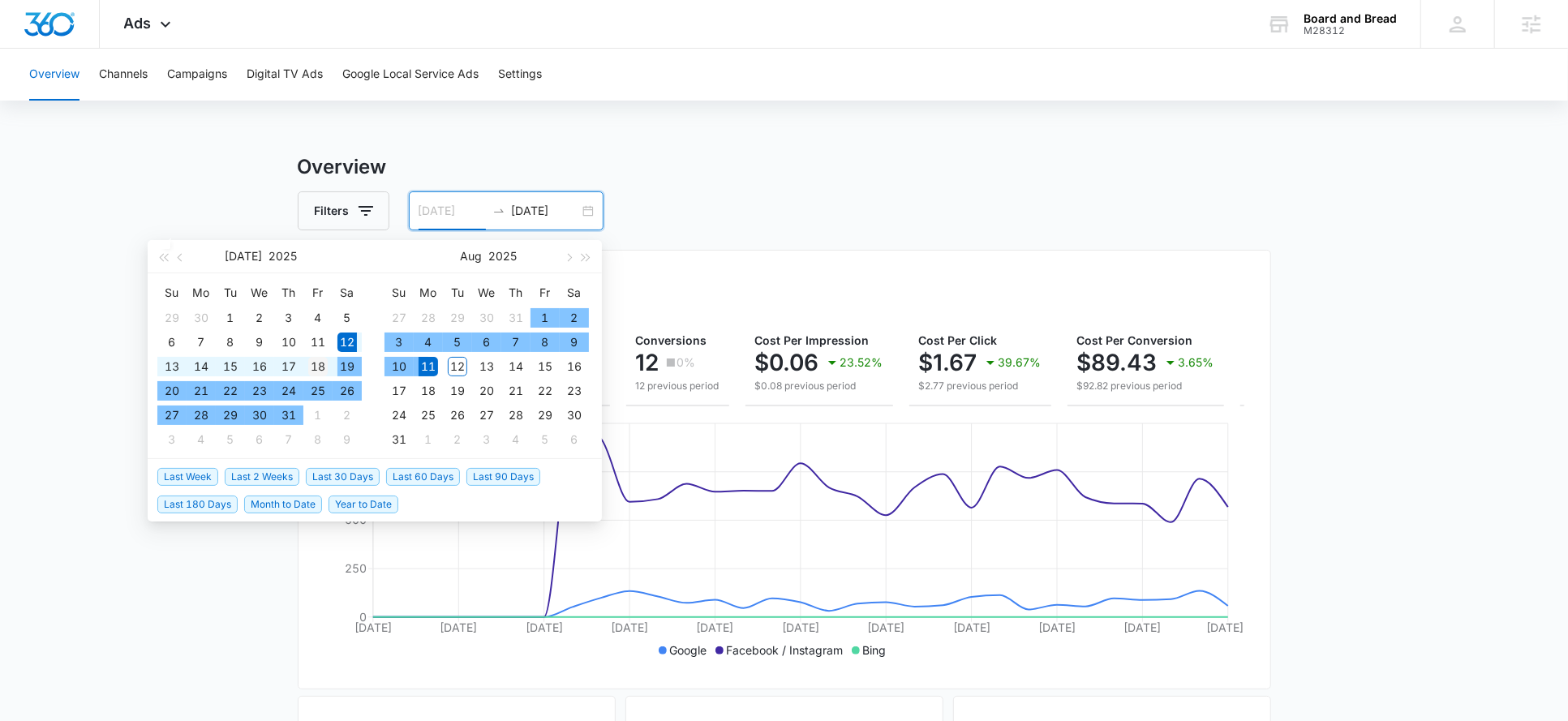
type input "07/18/2025"
click at [321, 372] on div "18" at bounding box center [318, 366] width 20 height 20
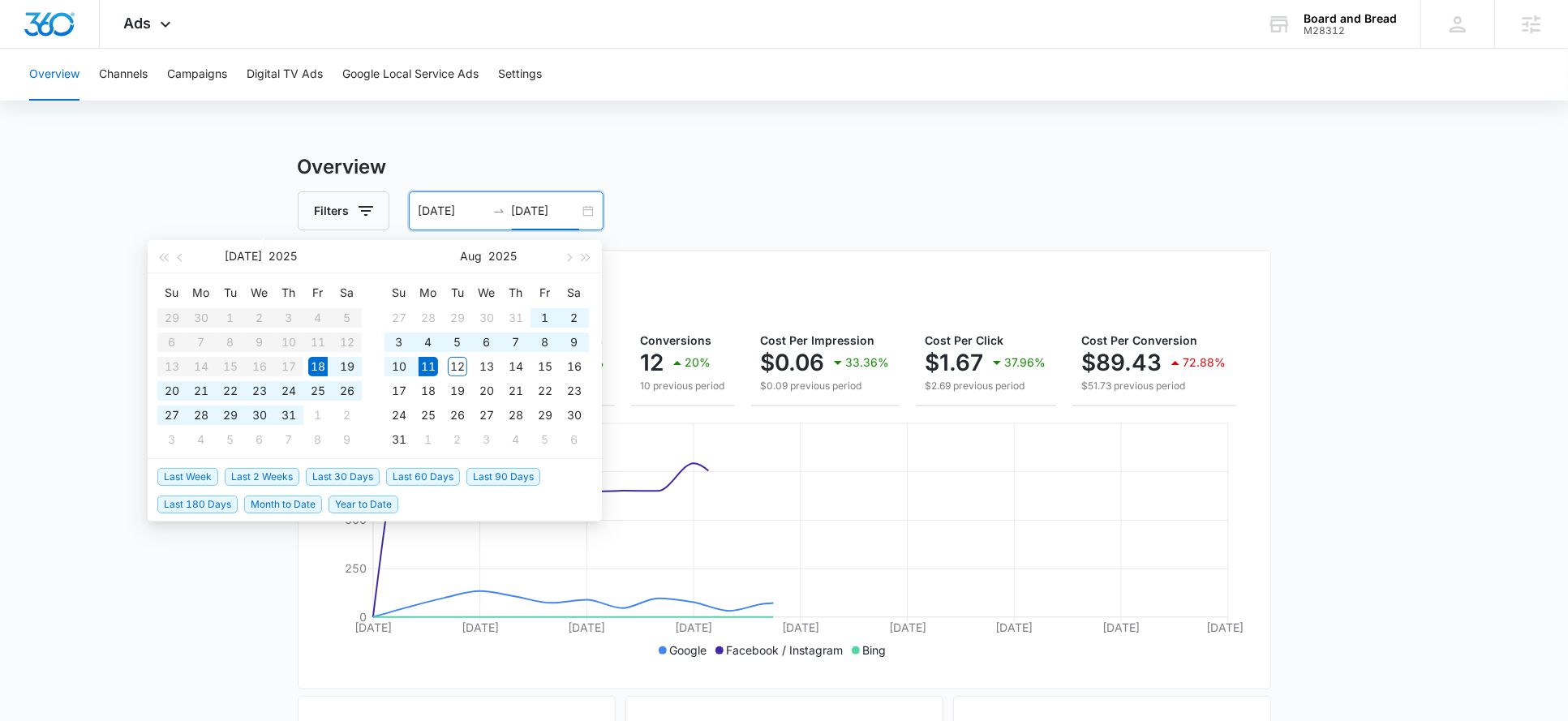
click at [676, 183] on div "Overview Filters 07/18/2025 08/11/2025 Overall Results Impressions 18.1k 211.34…" at bounding box center [784, 735] width 974 height 1164
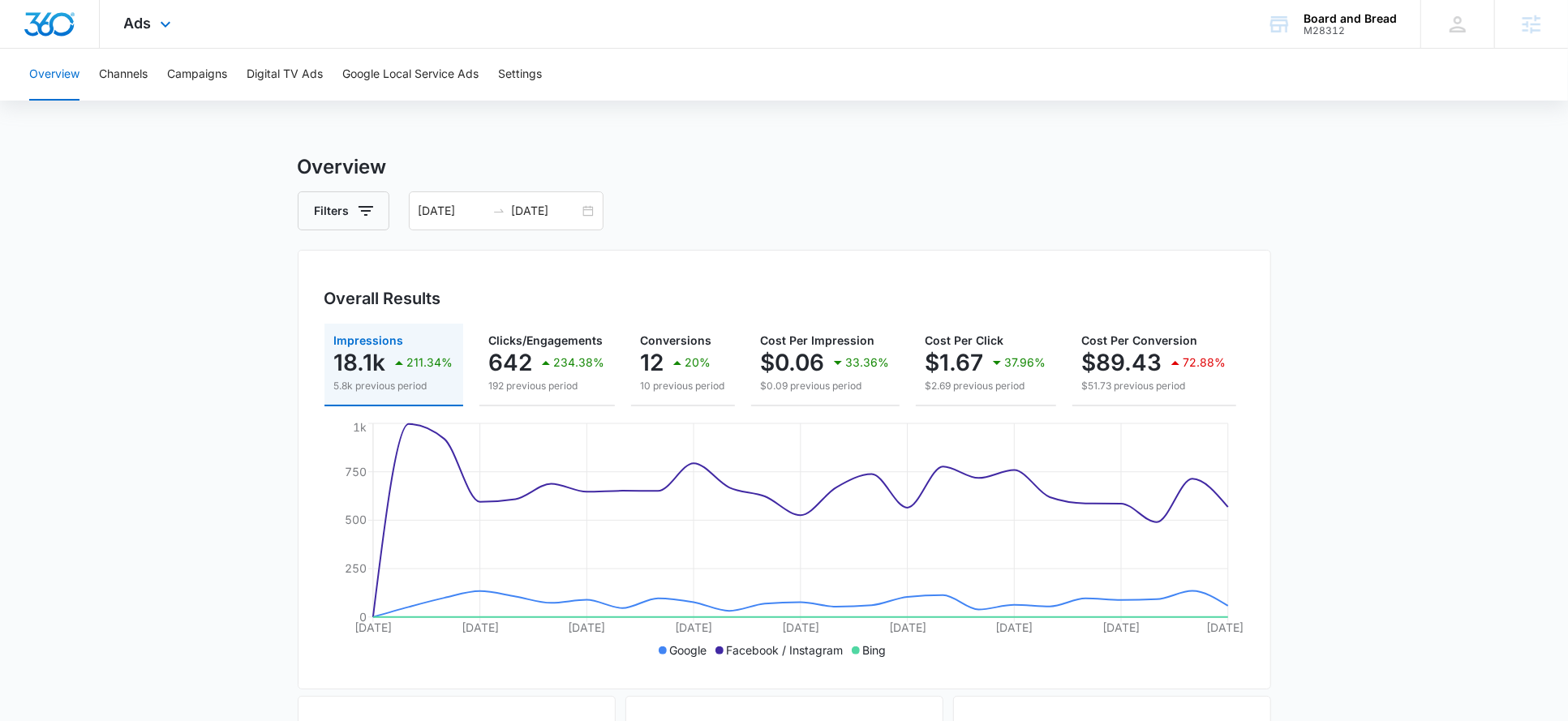
click at [177, 7] on div "Ads Apps Reputation Forms CRM Email Social POS Content Ads Intelligence Files B…" at bounding box center [149, 24] width 100 height 48
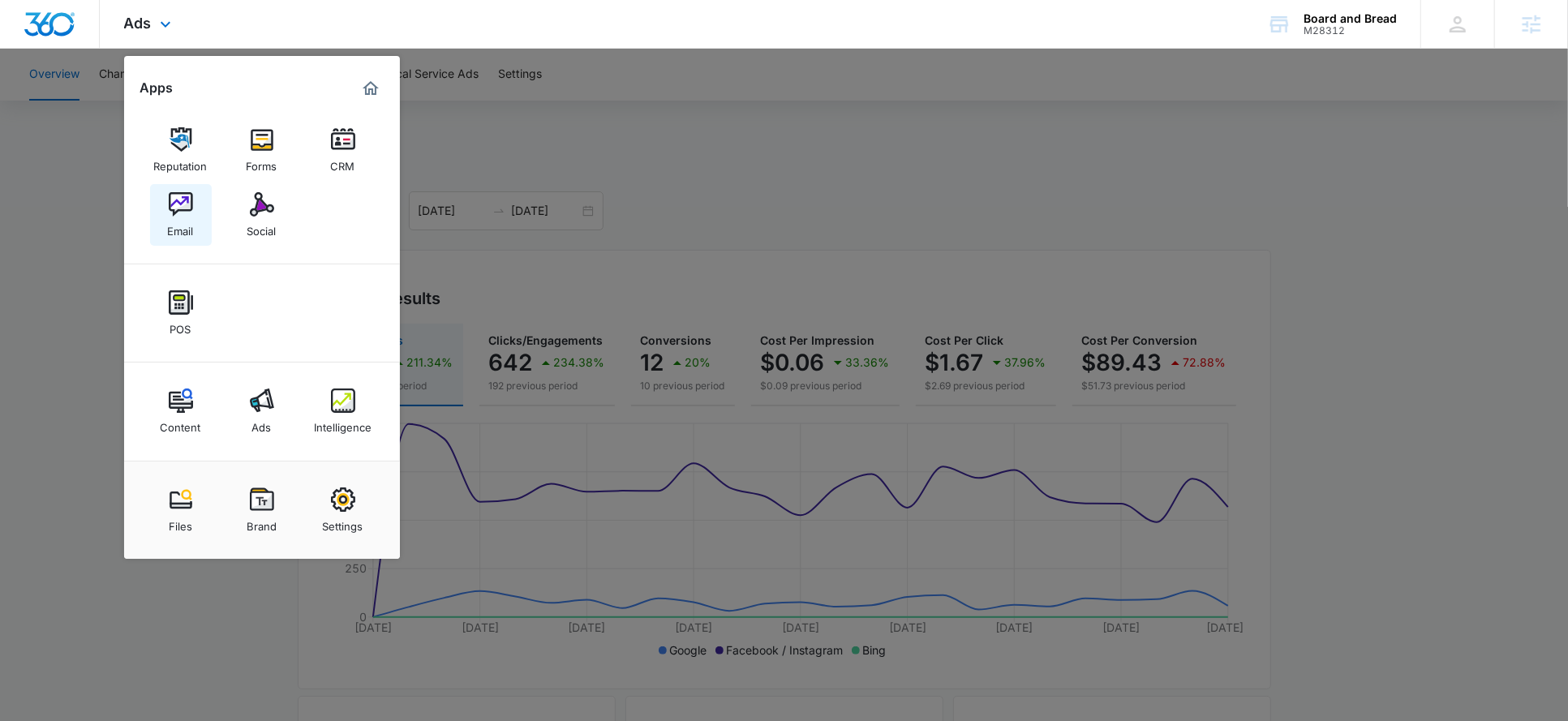
click at [199, 215] on link "Email" at bounding box center [181, 215] width 61 height 61
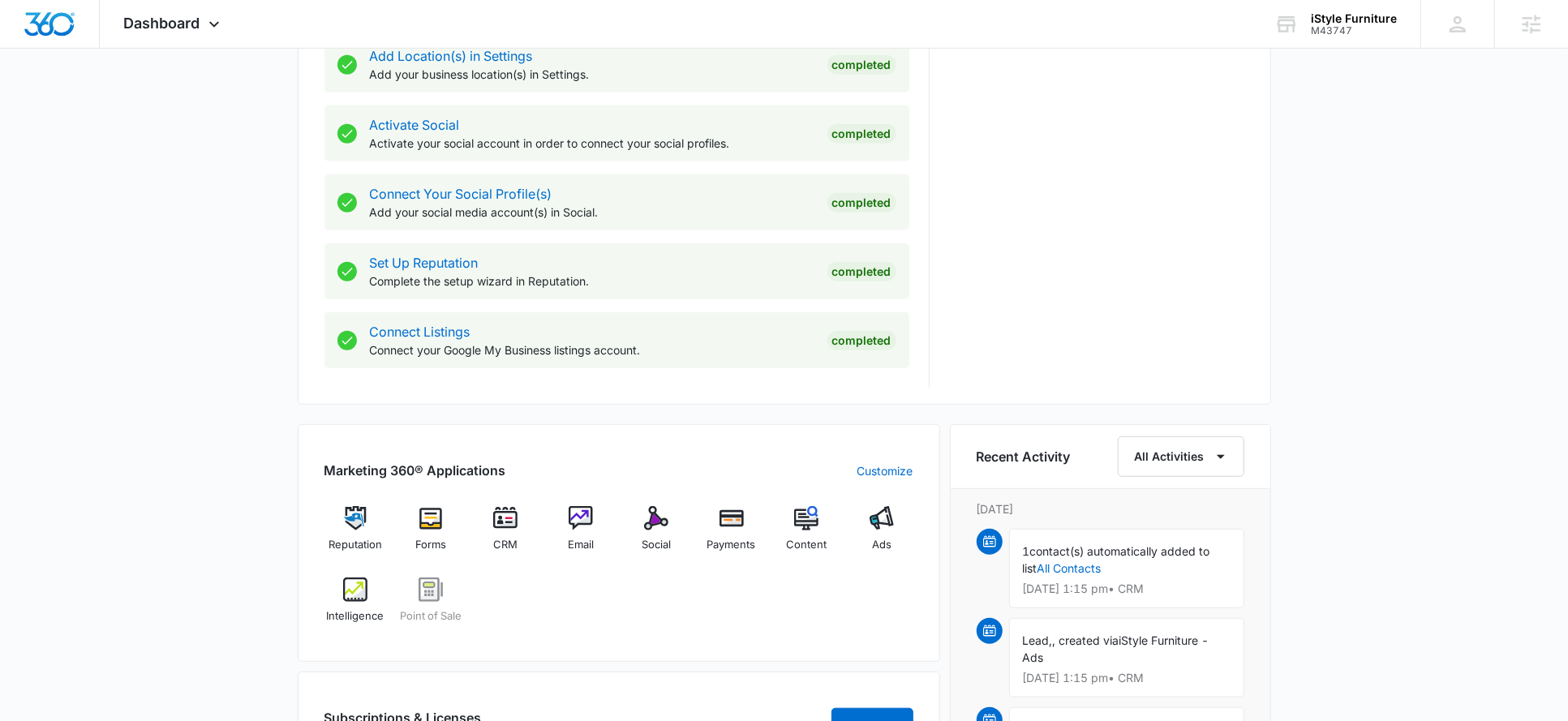
scroll to position [657, 0]
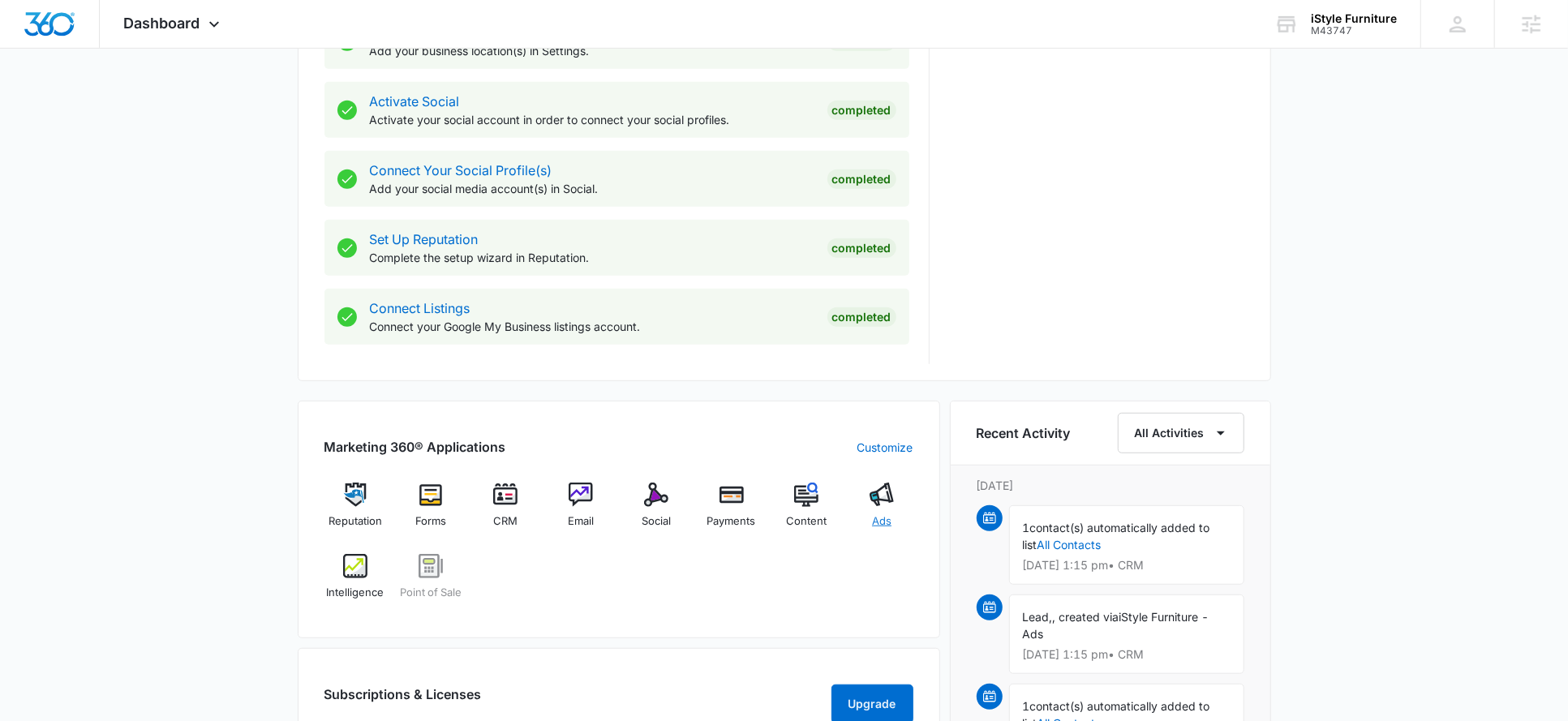
click at [893, 506] on div "Ads" at bounding box center [882, 512] width 62 height 59
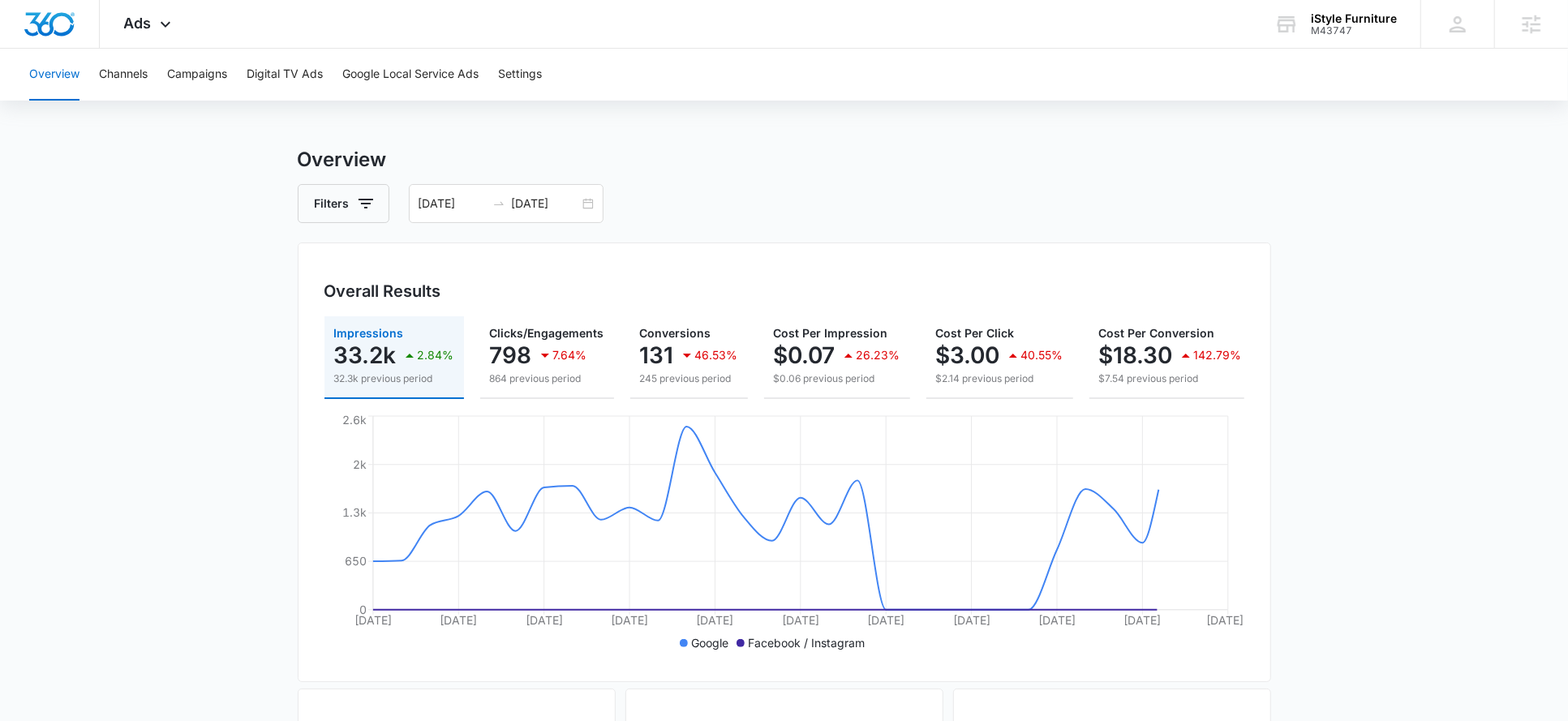
scroll to position [9, 0]
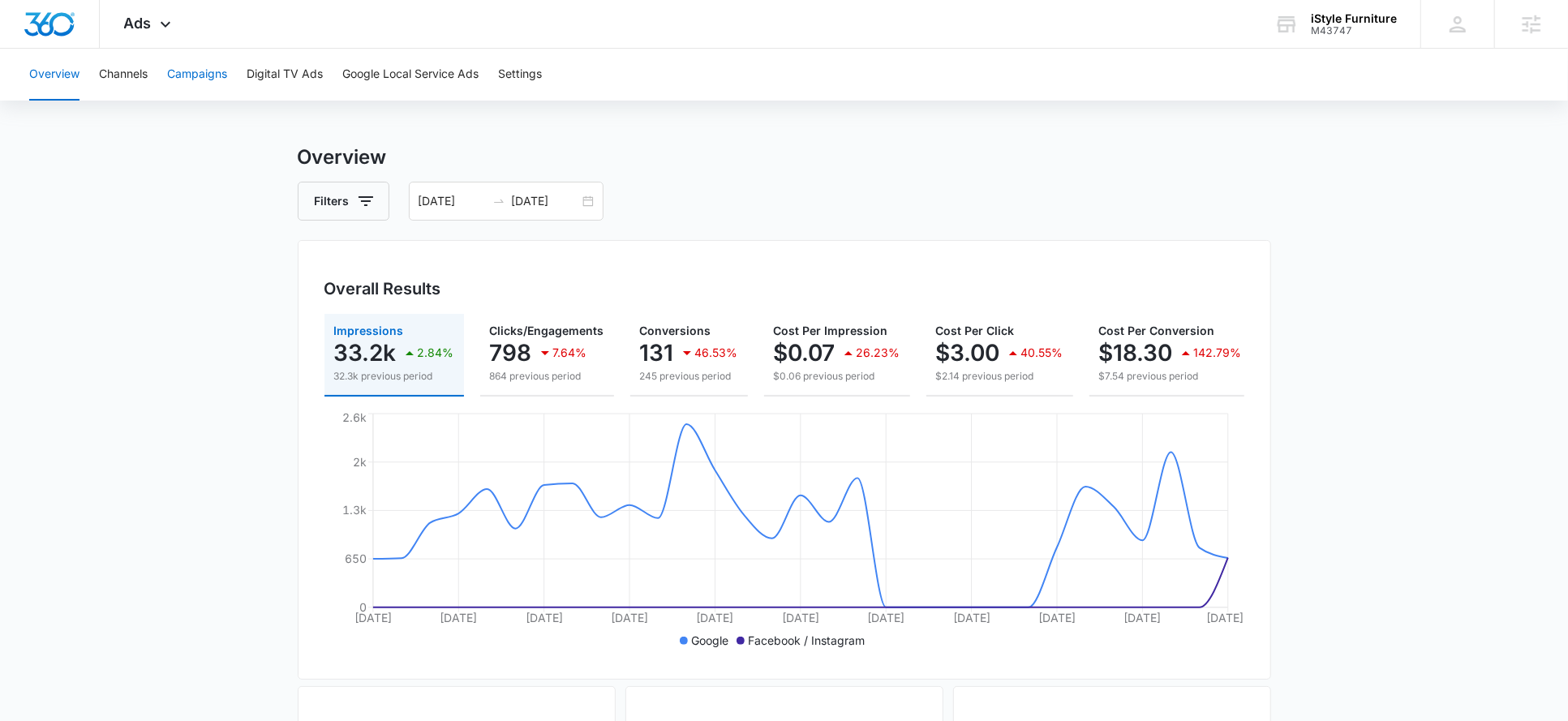
click at [218, 79] on button "Campaigns" at bounding box center [197, 74] width 60 height 52
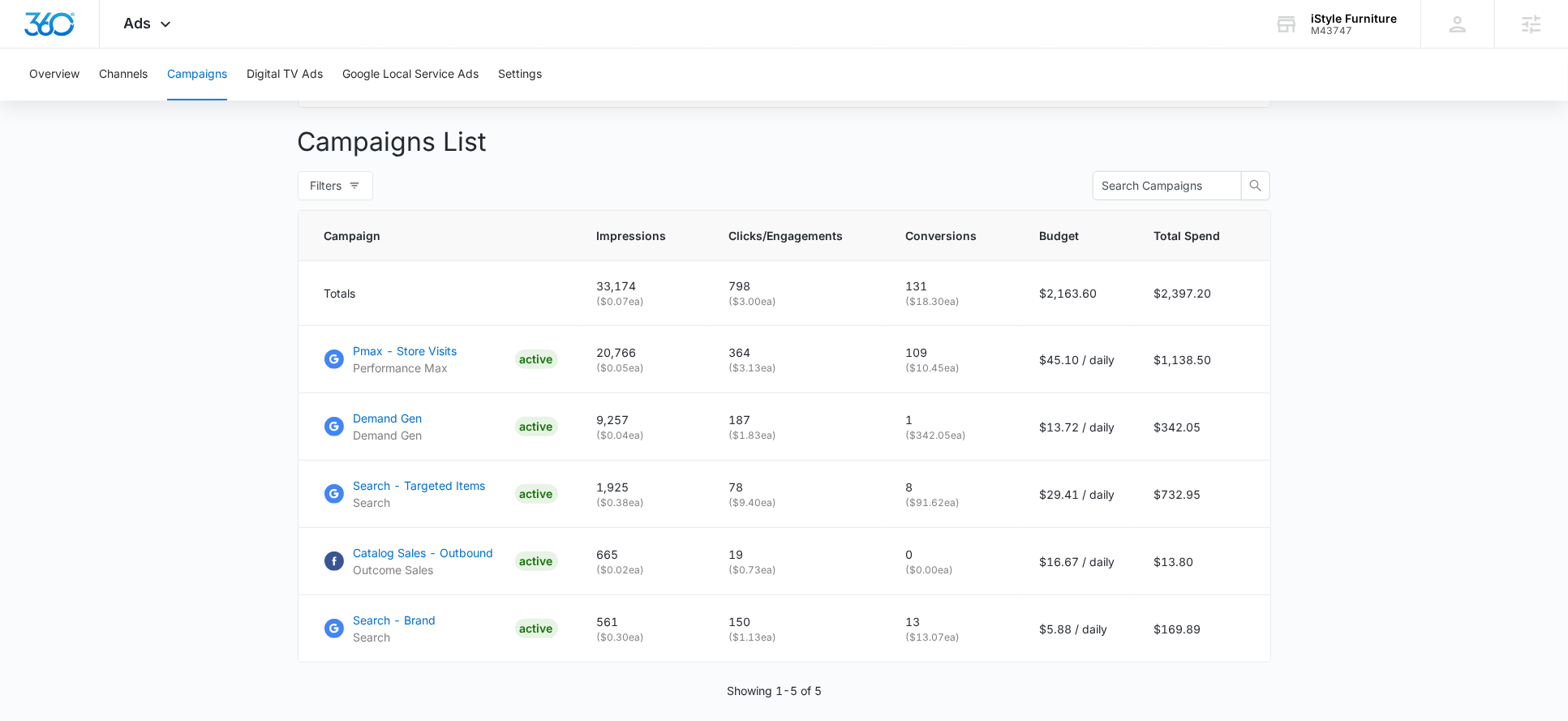
scroll to position [584, 0]
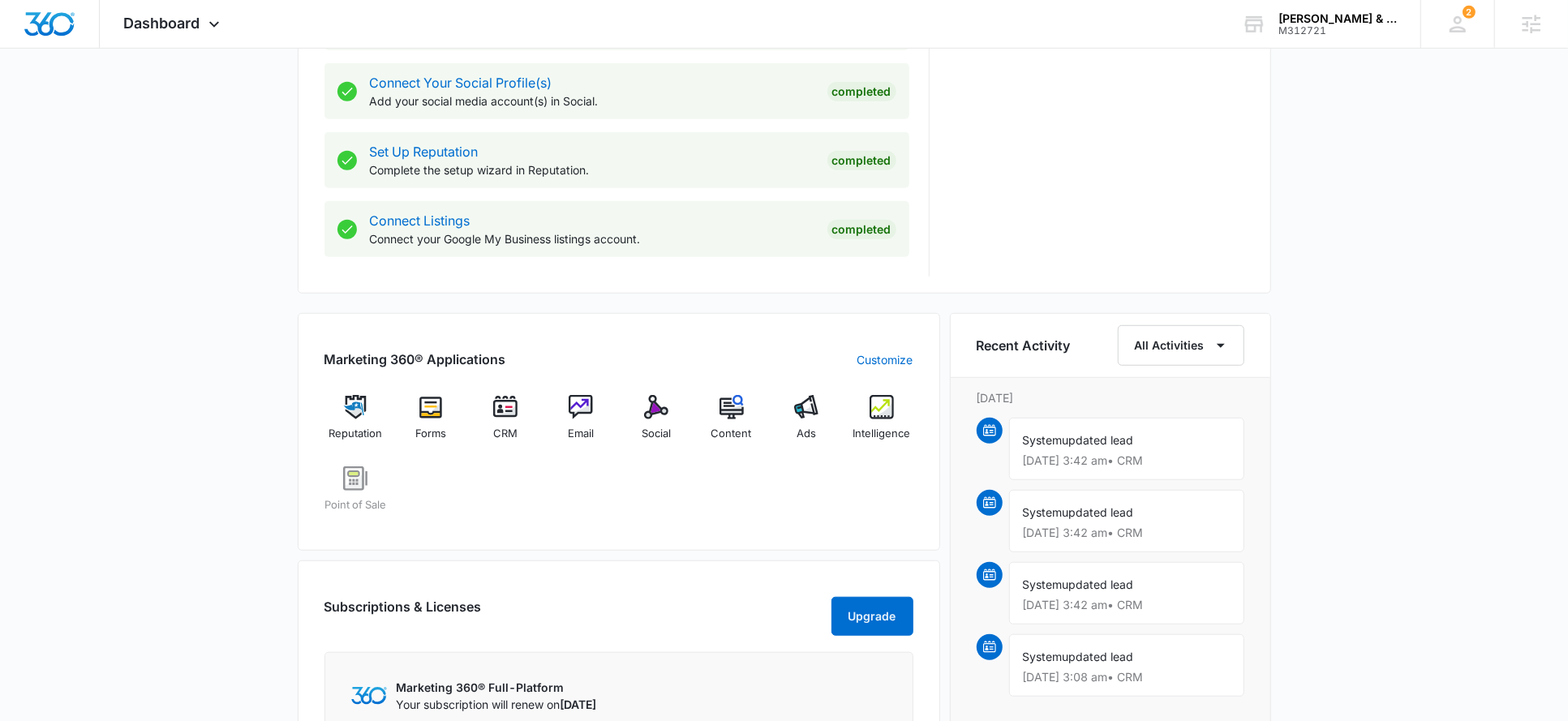
scroll to position [781, 0]
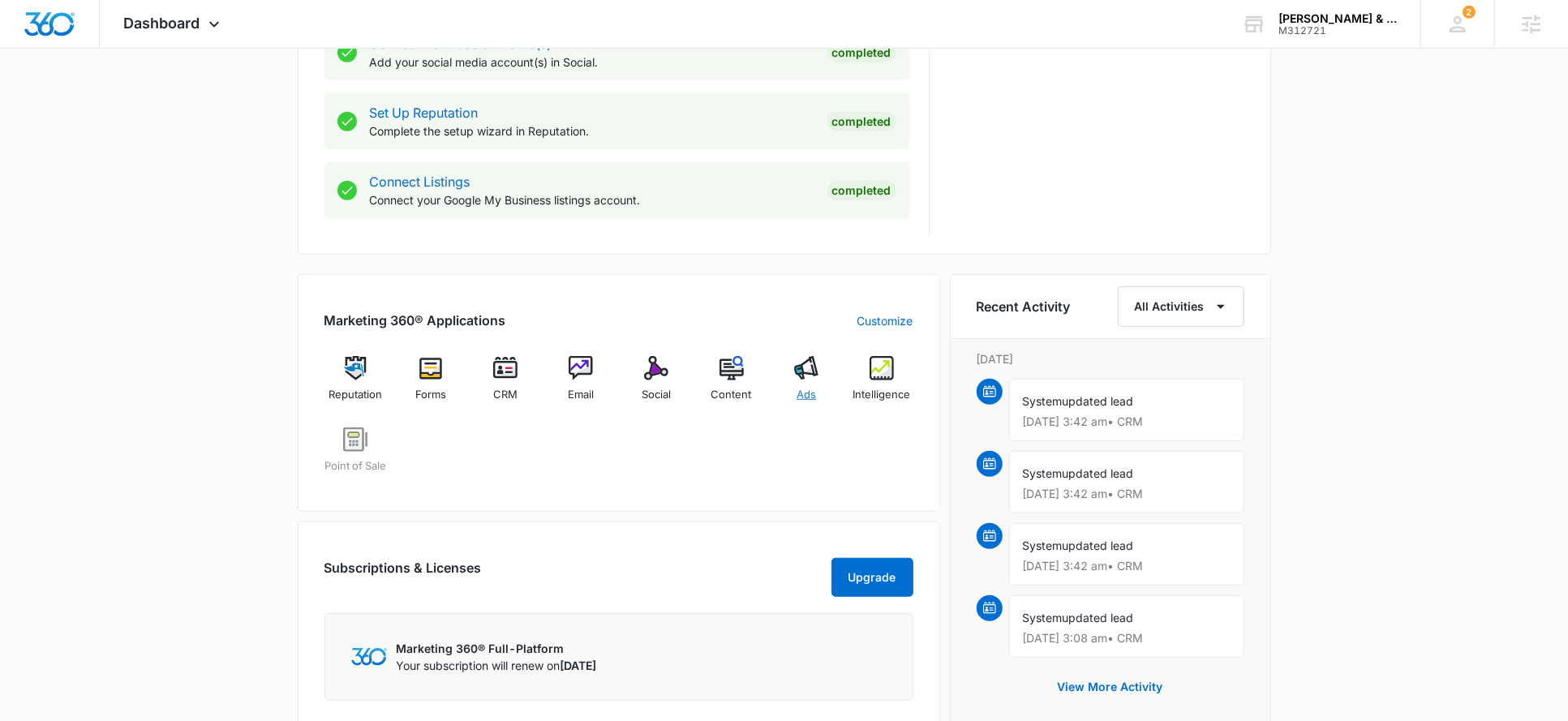
click at [812, 367] on img at bounding box center [806, 368] width 25 height 25
